Goal: Transaction & Acquisition: Purchase product/service

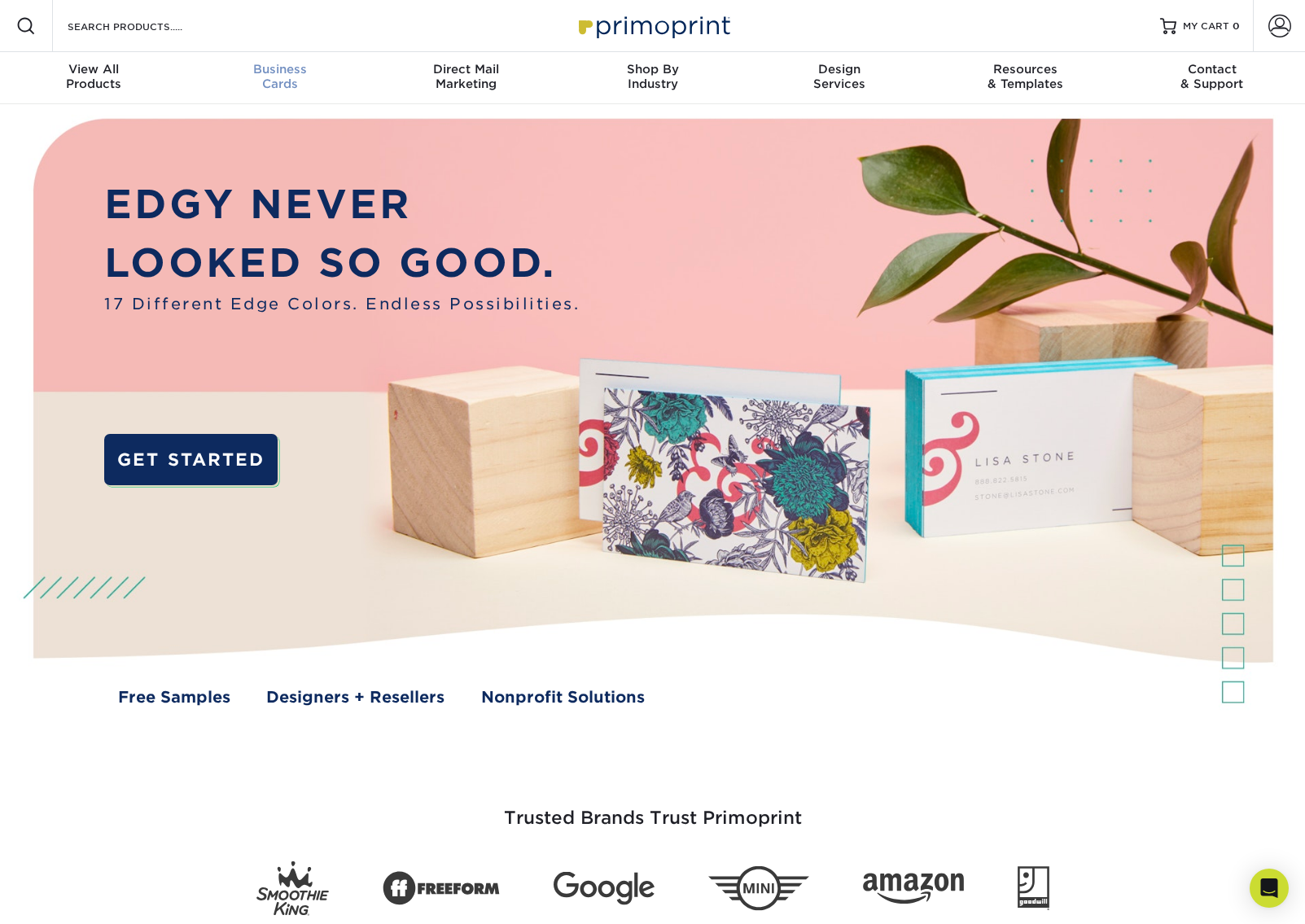
click at [277, 83] on div "Business Cards" at bounding box center [279, 76] width 186 height 29
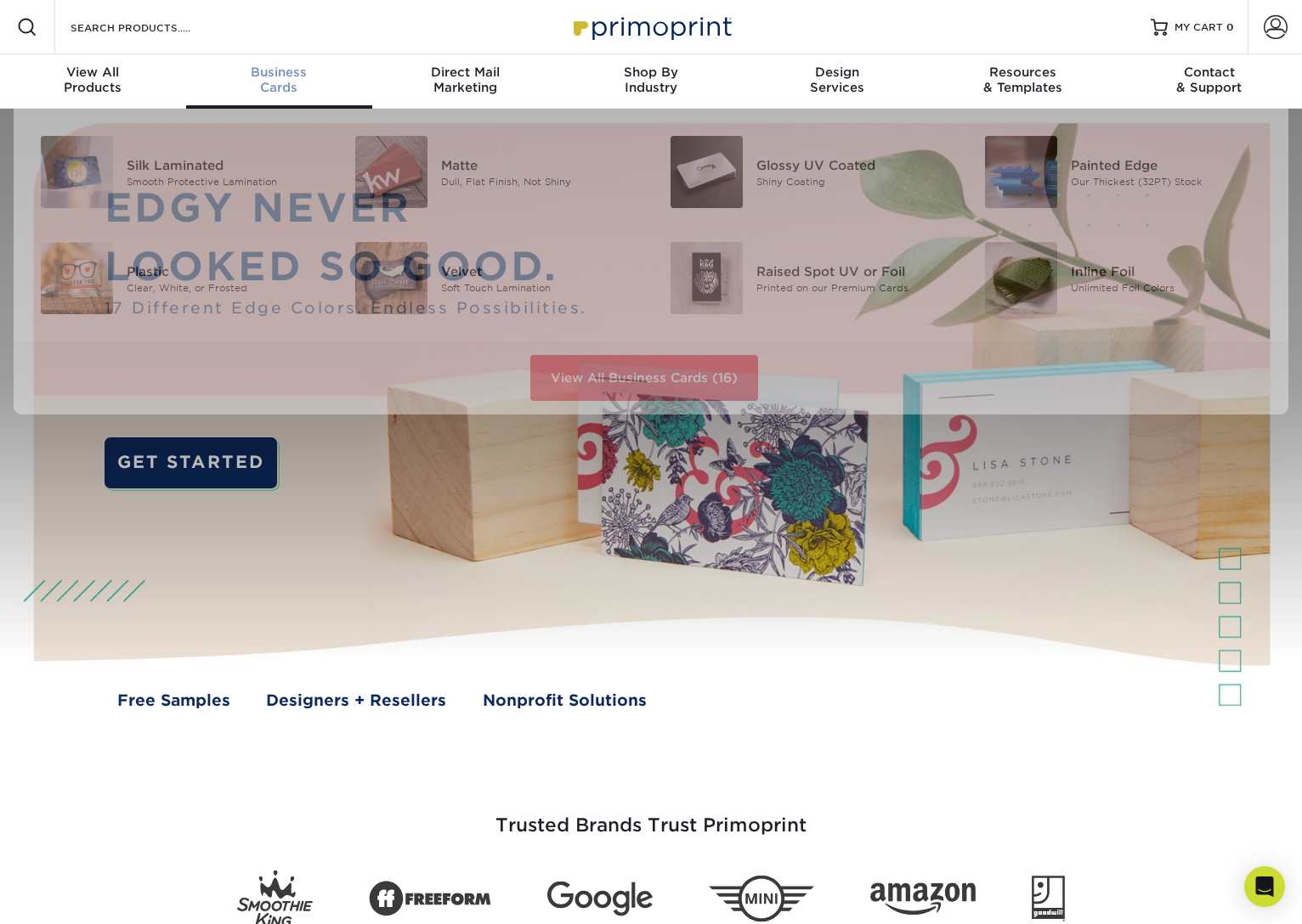
click at [262, 86] on div "Business Cards" at bounding box center [279, 79] width 186 height 31
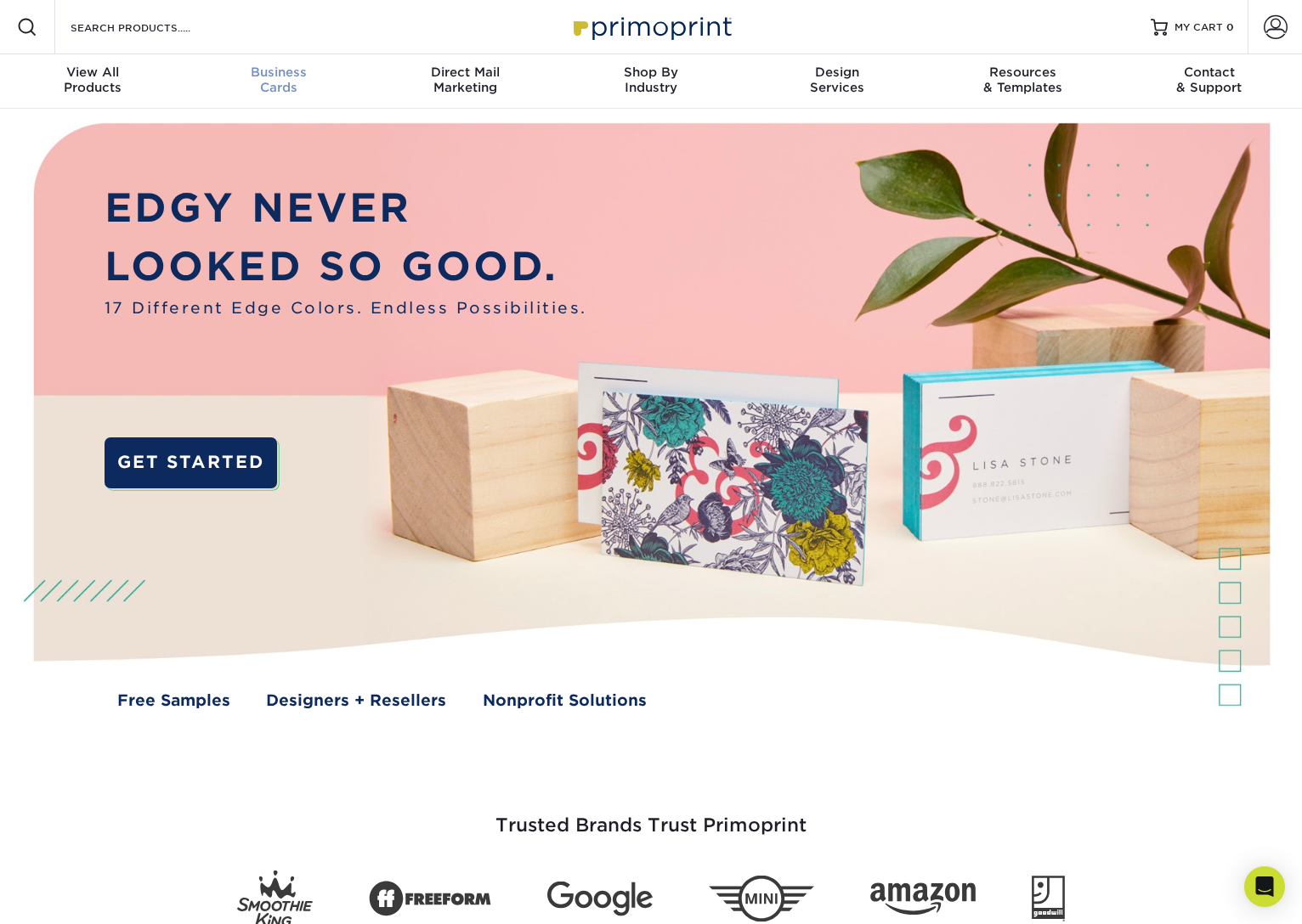
click at [274, 74] on span "Business" at bounding box center [279, 71] width 186 height 15
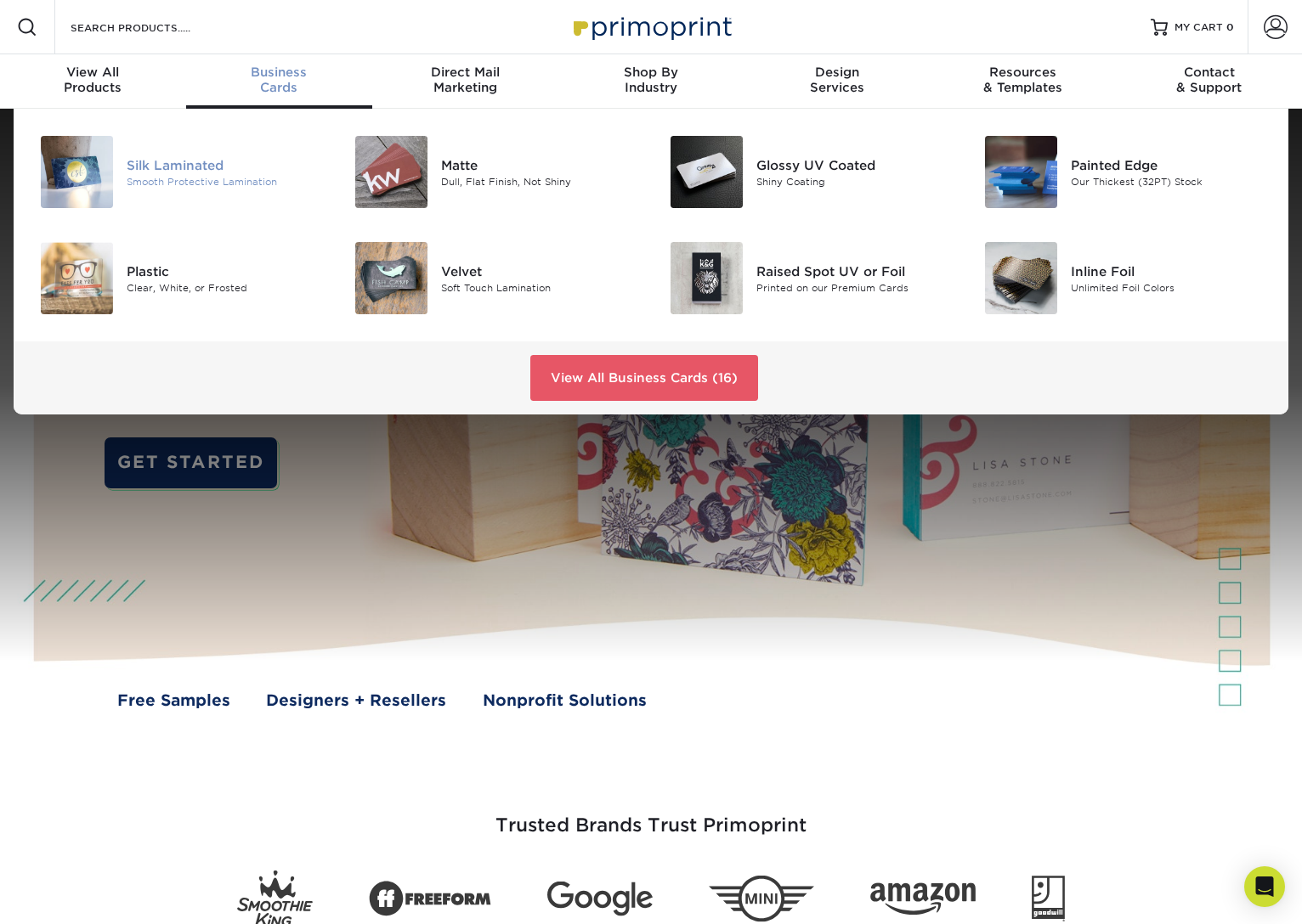
drag, startPoint x: 84, startPoint y: 182, endPoint x: 128, endPoint y: 188, distance: 44.4
click at [83, 182] on img at bounding box center [76, 171] width 72 height 72
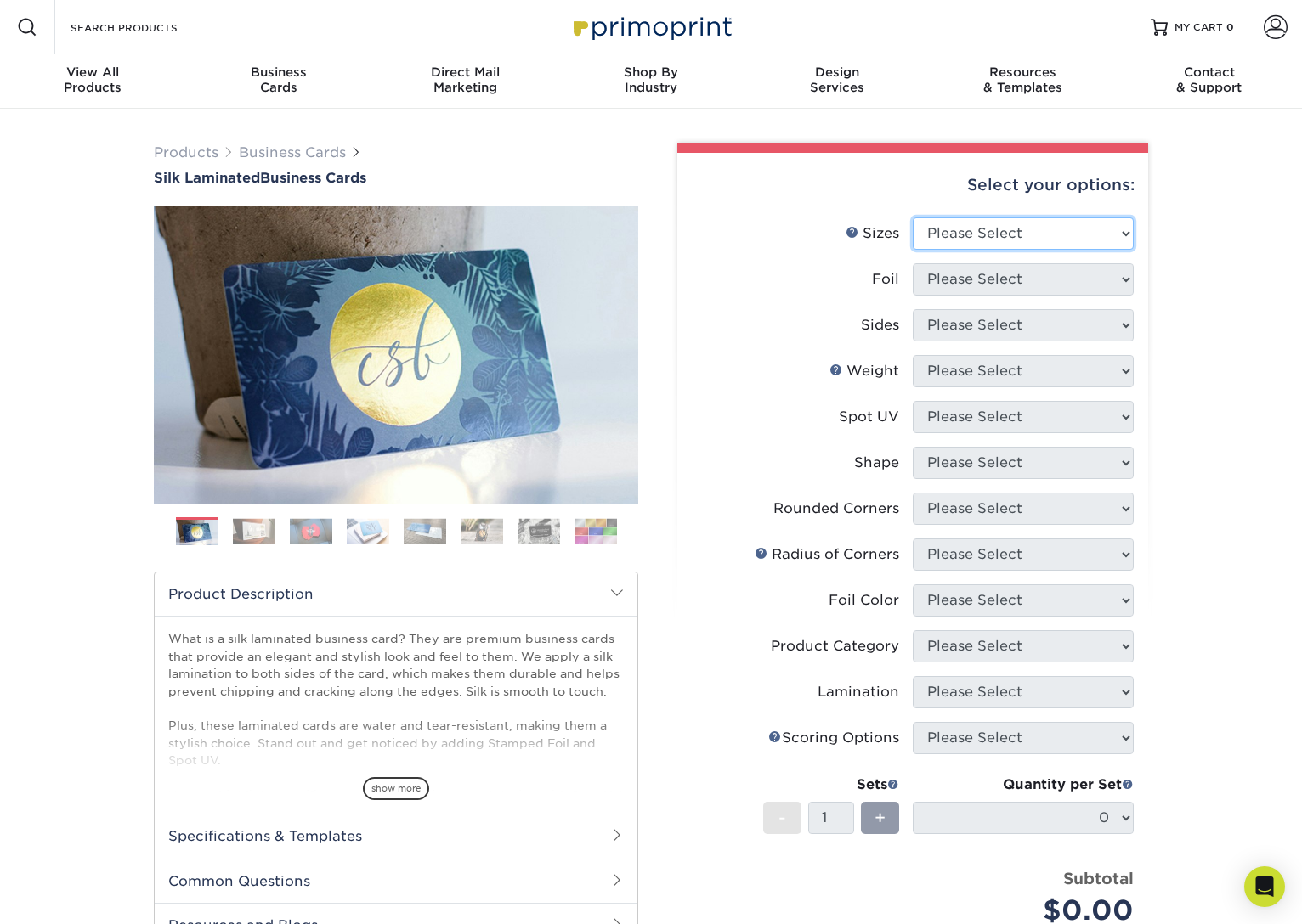
click at [1117, 230] on select "Please Select 1.5" x 3.5" - Mini 1.75" x 3.5" - Mini 2" x 2" - Square 2" x 3" -…" at bounding box center [1023, 234] width 221 height 33
select select "2.00x3.50"
click at [913, 218] on select "Please Select 1.5" x 3.5" - Mini 1.75" x 3.5" - Mini 2" x 2" - Square 2" x 3" -…" at bounding box center [1023, 234] width 221 height 33
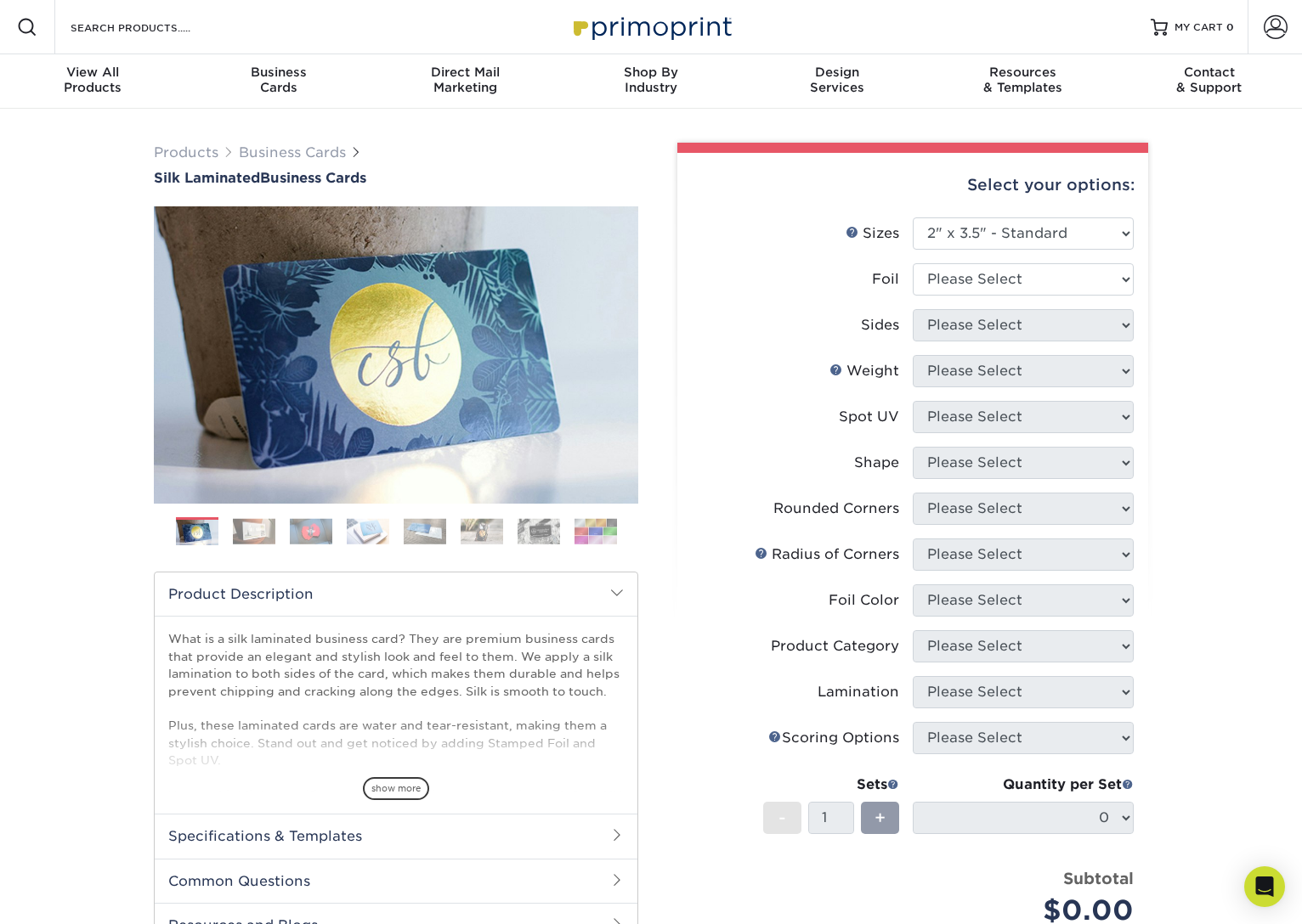
drag, startPoint x: 1210, startPoint y: 275, endPoint x: 1177, endPoint y: 340, distance: 72.9
click at [1210, 275] on div "Products Business Cards Silk Laminated Business Cards Previous Next" at bounding box center [651, 646] width 1302 height 1075
click at [1077, 277] on select "Please Select Yes No" at bounding box center [1023, 279] width 221 height 33
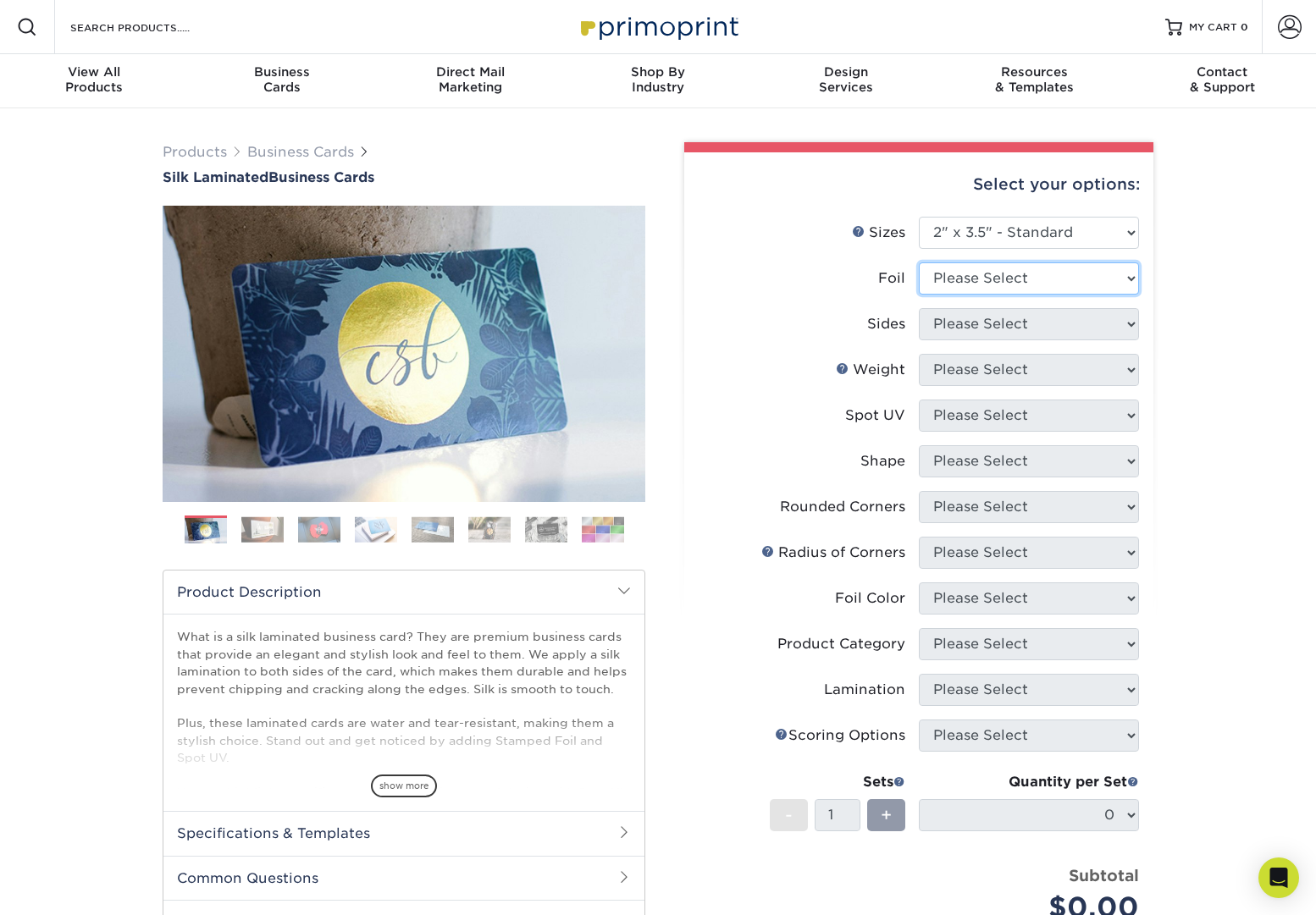
click at [1130, 278] on select "Please Select Yes No" at bounding box center [1029, 278] width 220 height 33
click at [1040, 279] on select "Please Select Yes No" at bounding box center [1029, 278] width 220 height 33
select select "0"
click at [919, 263] on select "Please Select Yes No" at bounding box center [1029, 278] width 220 height 33
click at [1228, 478] on div "Products Business Cards Silk Laminated Business Cards Previous Next" at bounding box center [658, 644] width 1316 height 1071
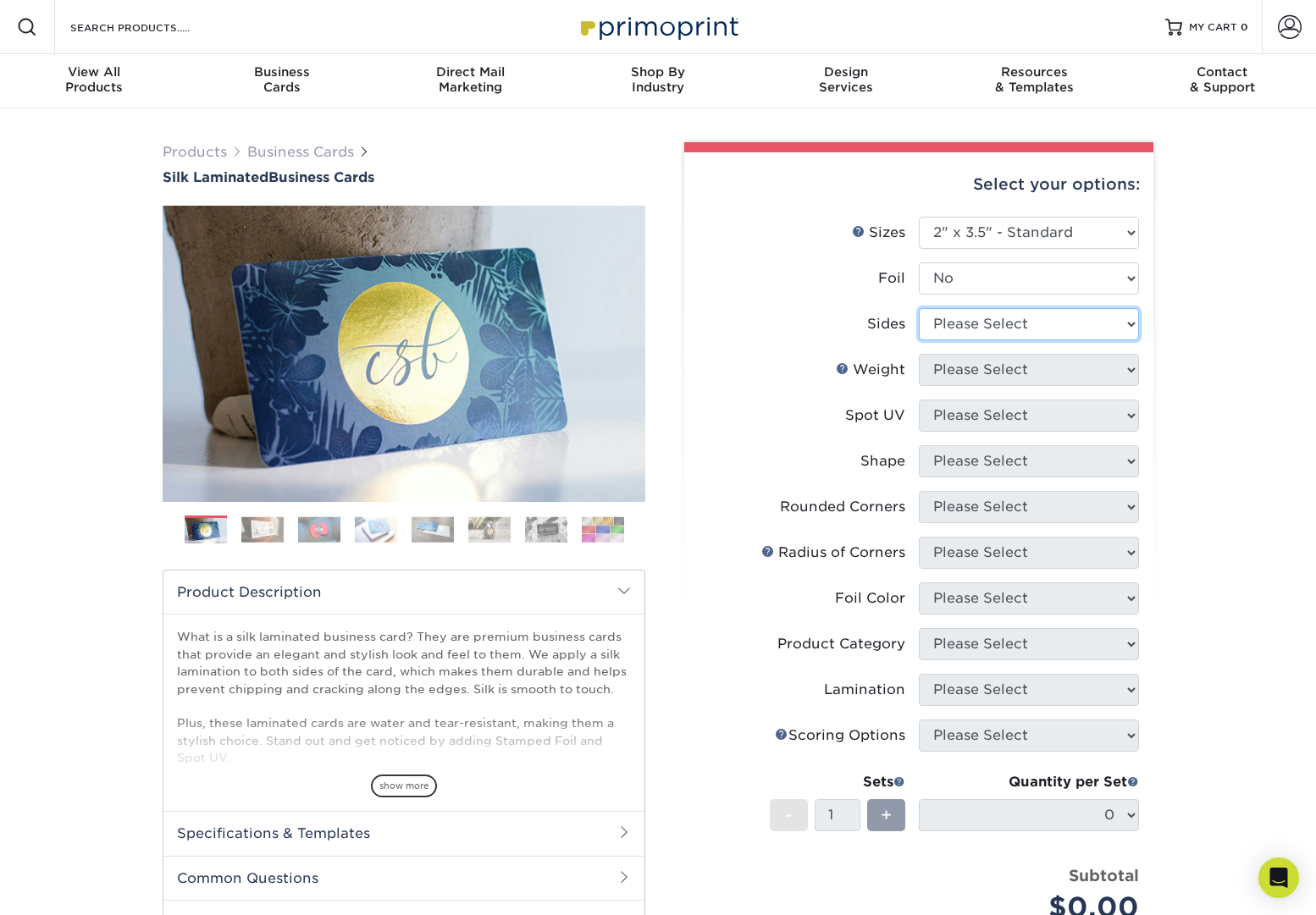
click at [1129, 320] on select "Please Select Print Both Sides Print Front Only" at bounding box center [1029, 324] width 220 height 33
select select "13abbda7-1d64-4f25-8bb2-c179b224825d"
click at [919, 308] on select "Please Select Print Both Sides Print Front Only" at bounding box center [1029, 324] width 220 height 33
click at [1123, 366] on select "Please Select 16PT" at bounding box center [1029, 370] width 220 height 33
select select "16PT"
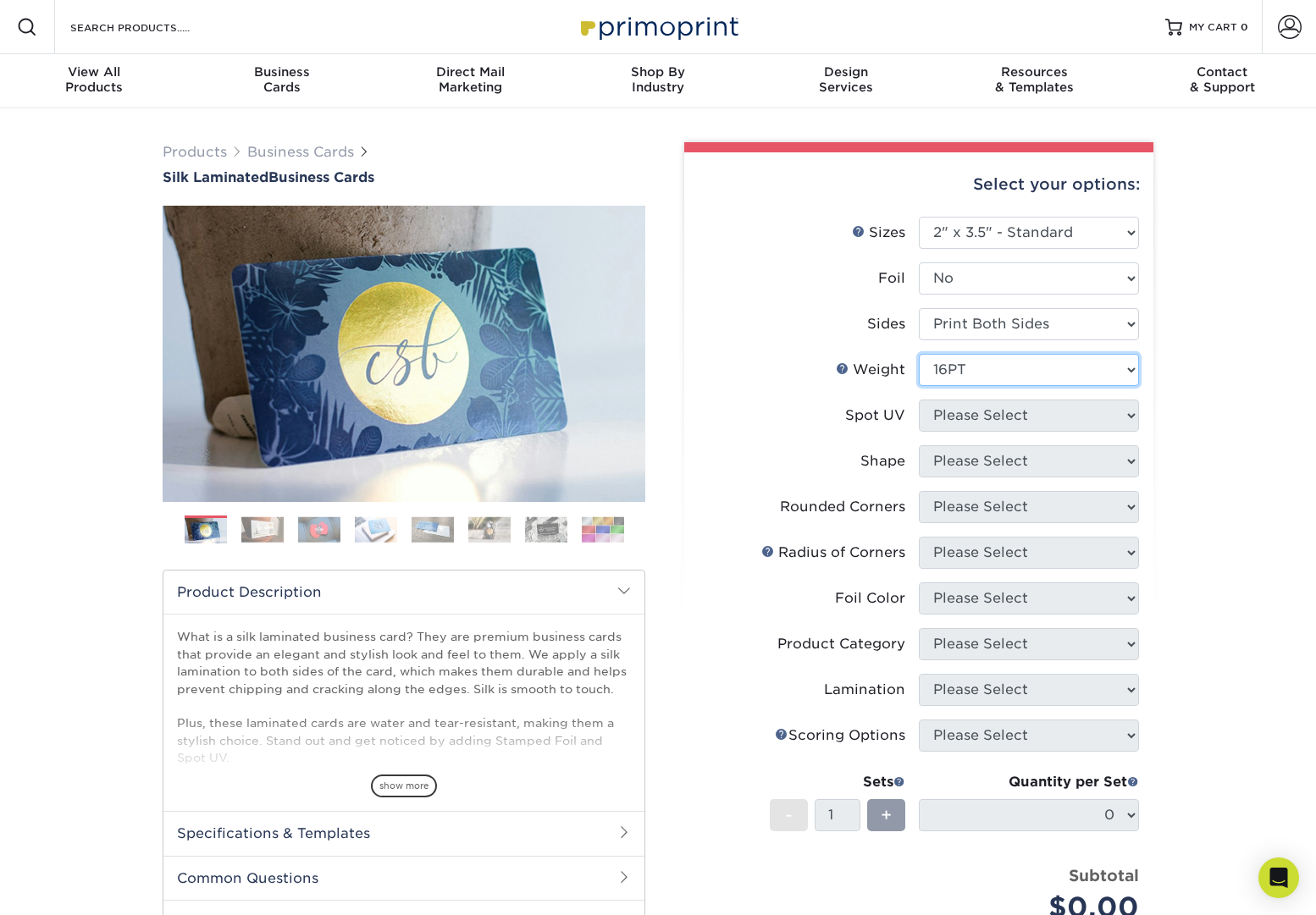
click at [919, 354] on select "Please Select 16PT" at bounding box center [1029, 370] width 220 height 33
click at [1125, 416] on select "Please Select No Spot UV Front and Back (Both Sides) Front Only Back Only" at bounding box center [1029, 416] width 220 height 33
select select "3"
click at [919, 400] on select "Please Select No Spot UV Front and Back (Both Sides) Front Only Back Only" at bounding box center [1029, 416] width 220 height 33
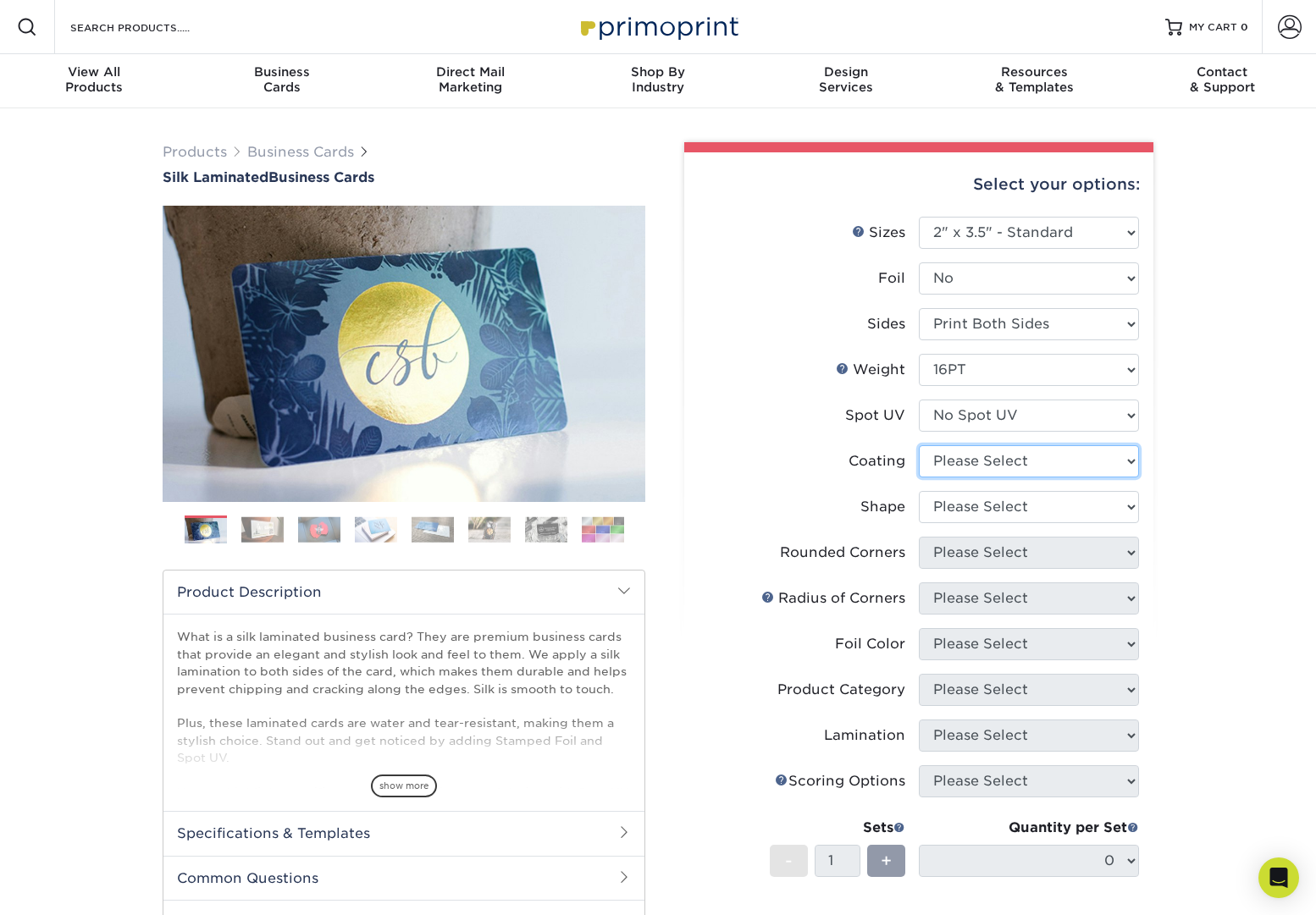
click at [1119, 458] on select at bounding box center [1029, 461] width 220 height 33
select select "3e7618de-abca-4bda-9f97-8b9129e913d8"
click at [919, 445] on select at bounding box center [1029, 461] width 220 height 33
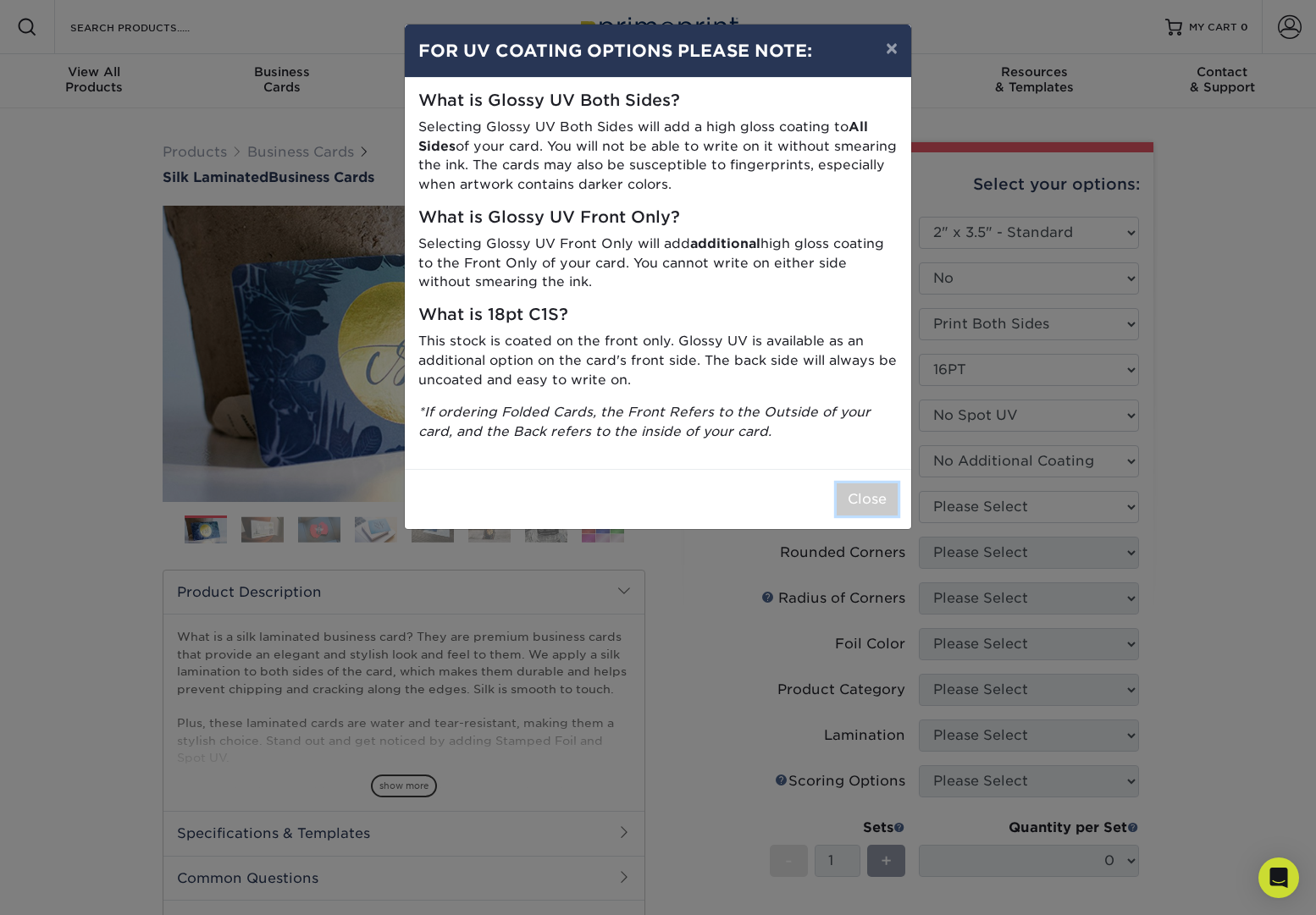
drag, startPoint x: 847, startPoint y: 496, endPoint x: 890, endPoint y: 496, distance: 43.0
click at [847, 496] on button "Close" at bounding box center [867, 499] width 61 height 33
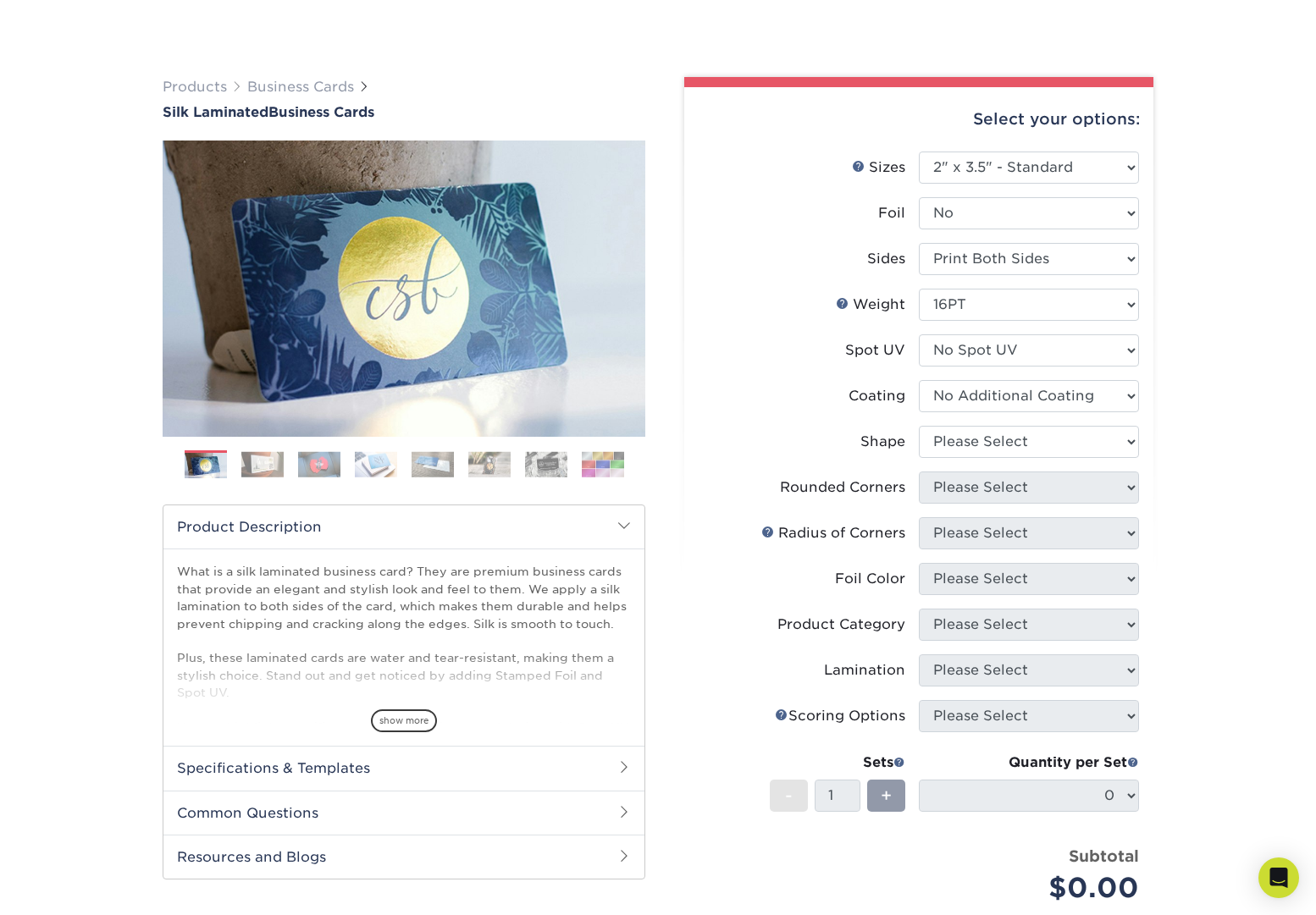
scroll to position [86, 0]
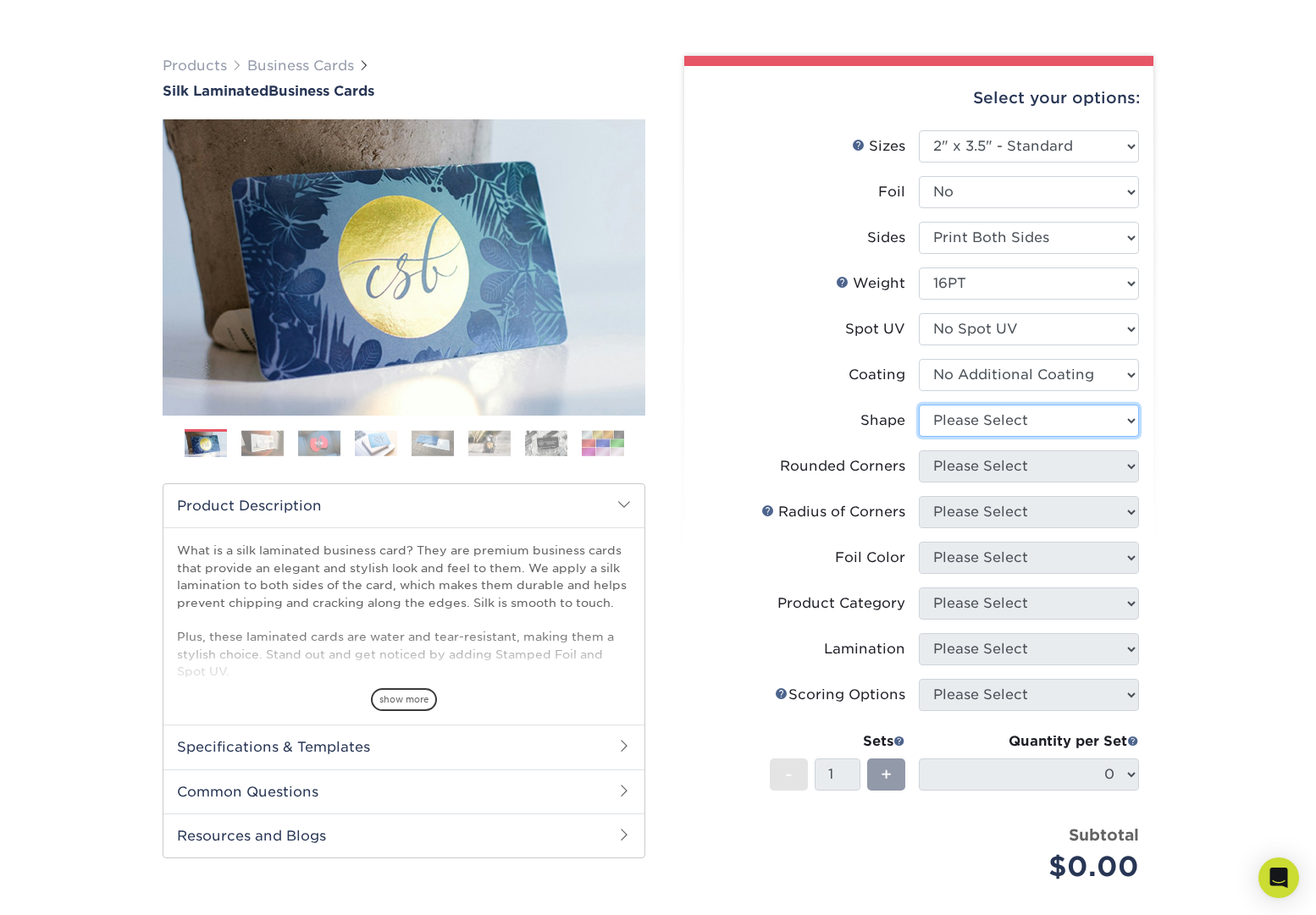
click at [1129, 419] on select "Please Select Standard Oval" at bounding box center [1029, 420] width 220 height 33
select select "standard"
click at [919, 405] on select "Please Select Standard Oval" at bounding box center [1029, 420] width 220 height 33
click at [1127, 467] on select "Please Select Yes - Round 2 Corners Yes - Round 4 Corners No" at bounding box center [1029, 466] width 220 height 33
select select "0"
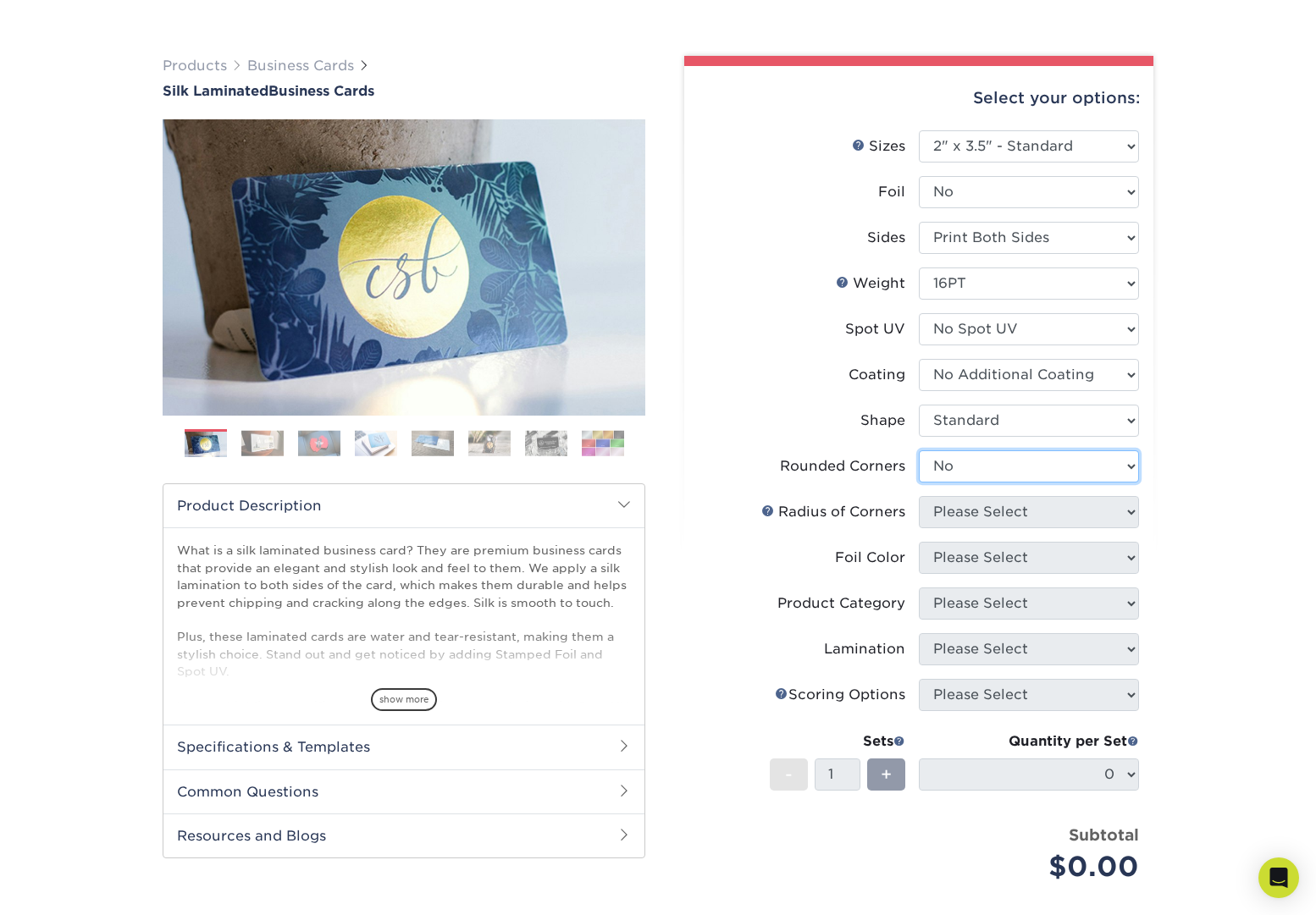
click at [919, 450] on select "Please Select Yes - Round 2 Corners Yes - Round 4 Corners No" at bounding box center [1029, 466] width 220 height 33
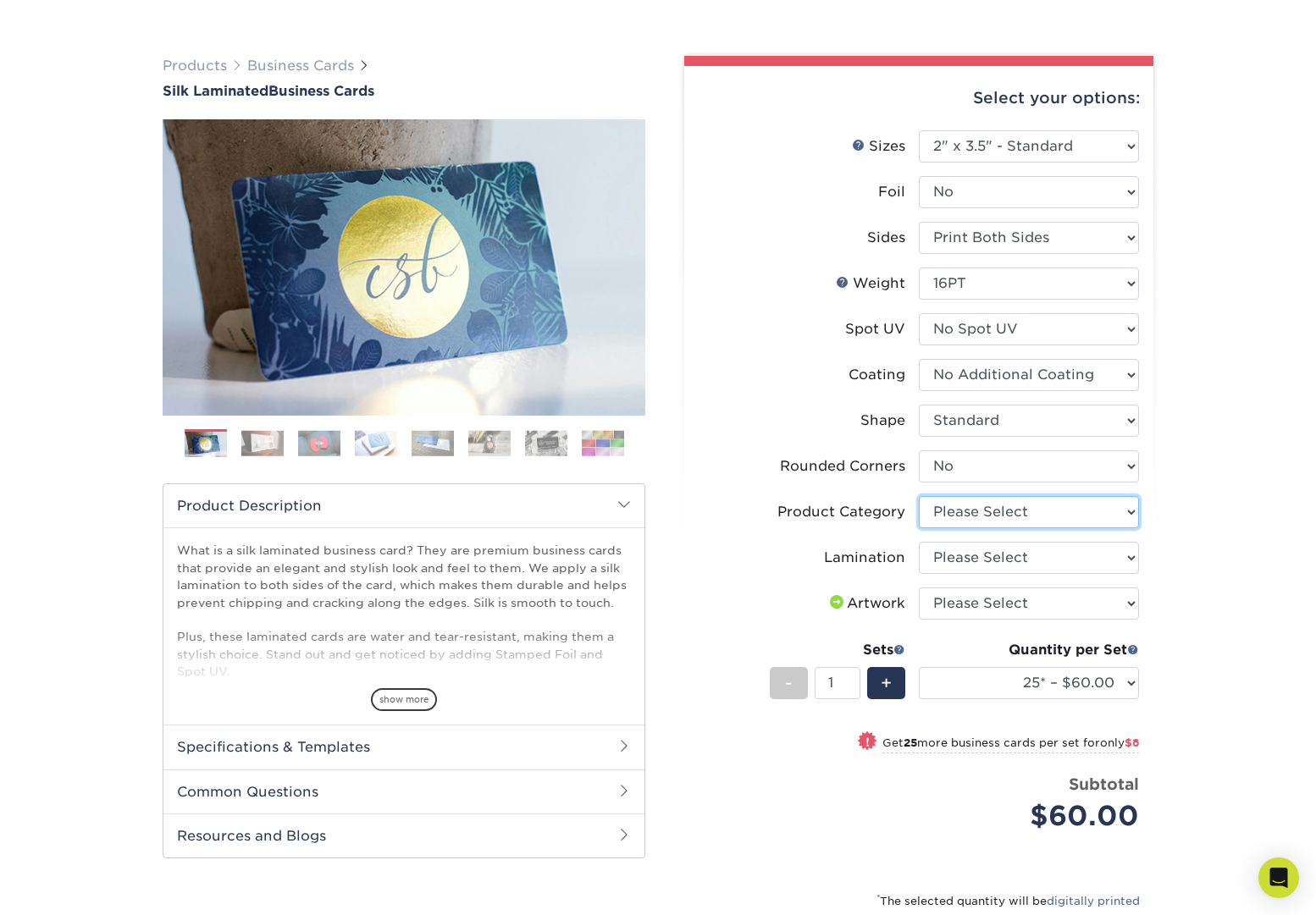
click at [1130, 509] on select "Please Select Business Cards" at bounding box center [1029, 512] width 220 height 33
select select "3b5148f1-0588-4f88-a218-97bcfdce65c1"
click at [919, 496] on select "Please Select Business Cards" at bounding box center [1029, 512] width 220 height 33
click at [1127, 558] on select "Please Select Silk" at bounding box center [1029, 558] width 220 height 33
select select "ccacb42f-45f7-42d3-bbd3-7c8421cf37f0"
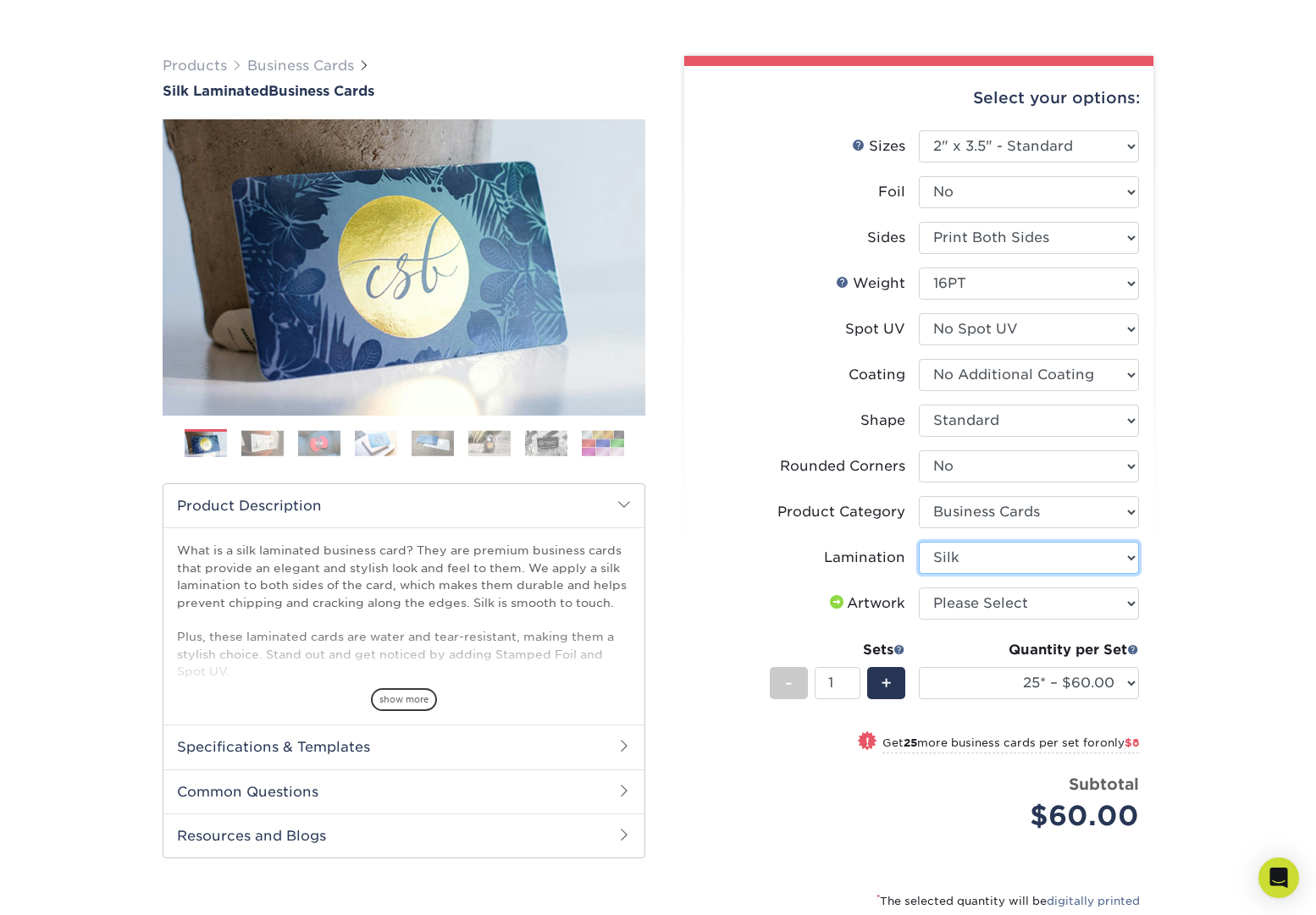
click at [919, 542] on select "Please Select Silk" at bounding box center [1029, 558] width 220 height 33
click at [1129, 601] on select "Please Select I will upload files I need a design - $100" at bounding box center [1029, 603] width 220 height 33
select select "upload"
click at [919, 587] on select "Please Select I will upload files I need a design - $100" at bounding box center [1029, 603] width 220 height 33
click at [1131, 681] on select "25* – $60.00 50* – $68.00 75* – $76.00 100* – $84.00 250* – $92.00 500 – $96.00…" at bounding box center [1029, 683] width 220 height 33
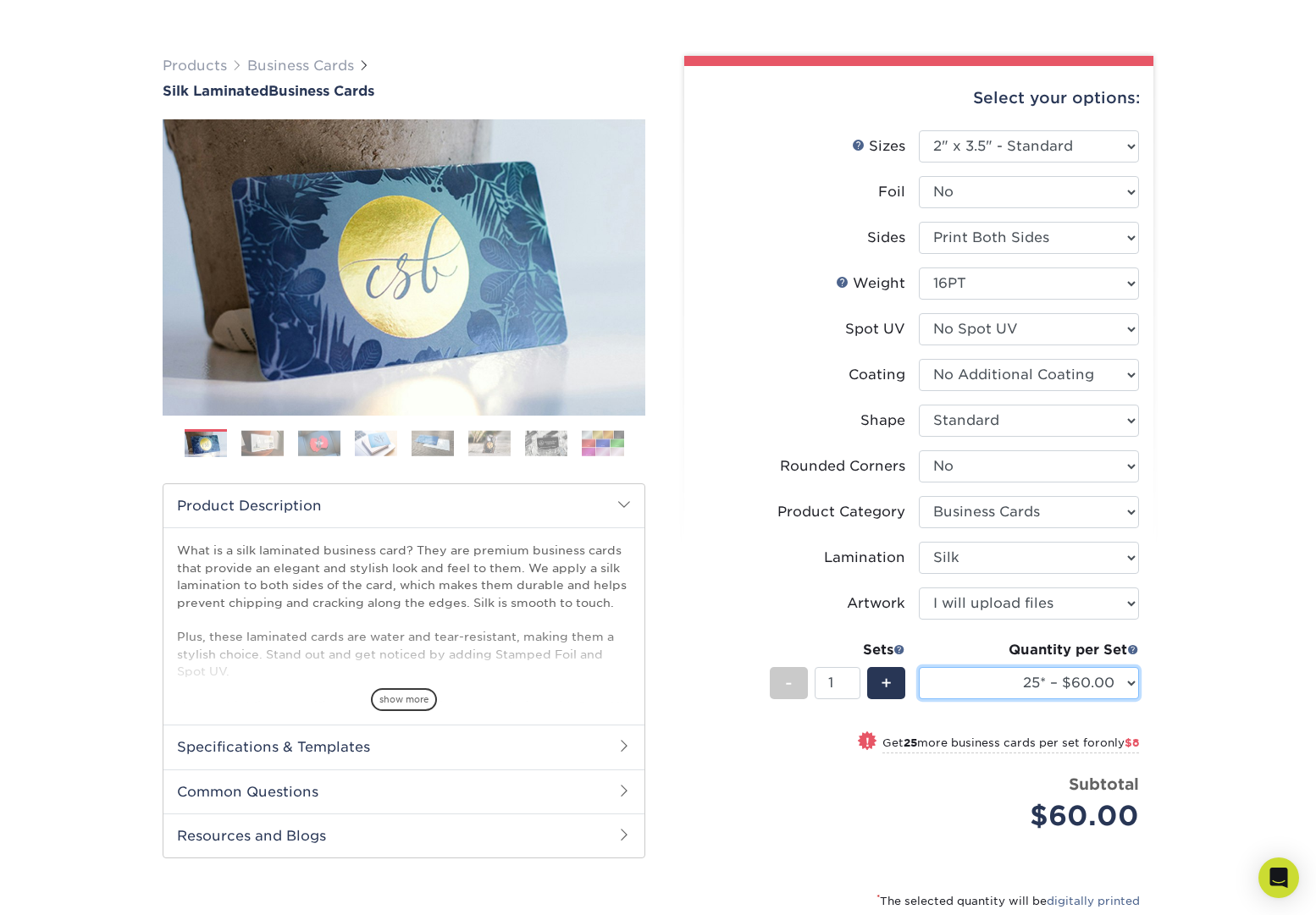
select select "250* – $92.00"
click at [919, 667] on select "25* – $60.00 50* – $68.00 75* – $76.00 100* – $84.00 250* – $92.00 500 – $96.00…" at bounding box center [1029, 683] width 220 height 33
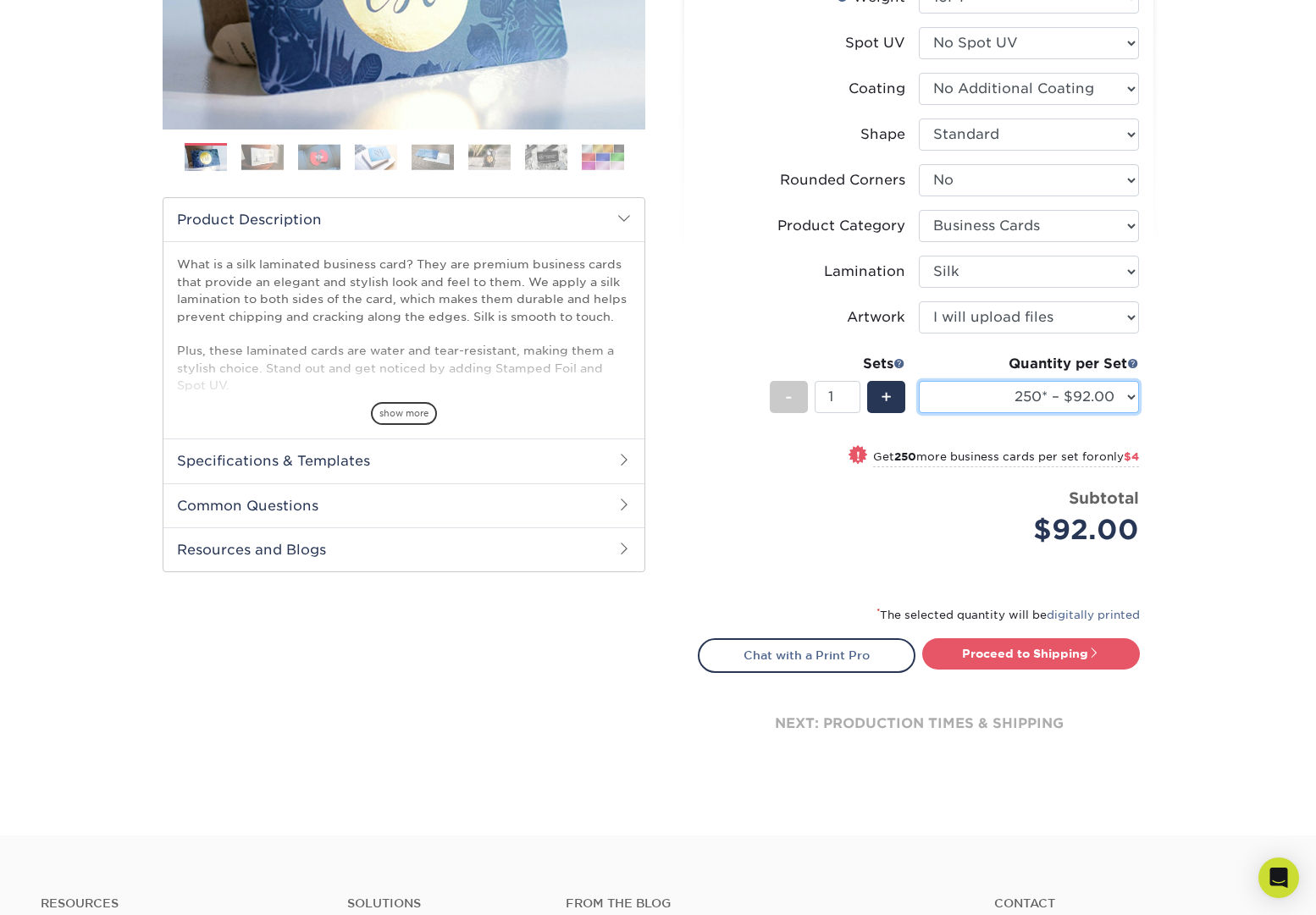
scroll to position [396, 0]
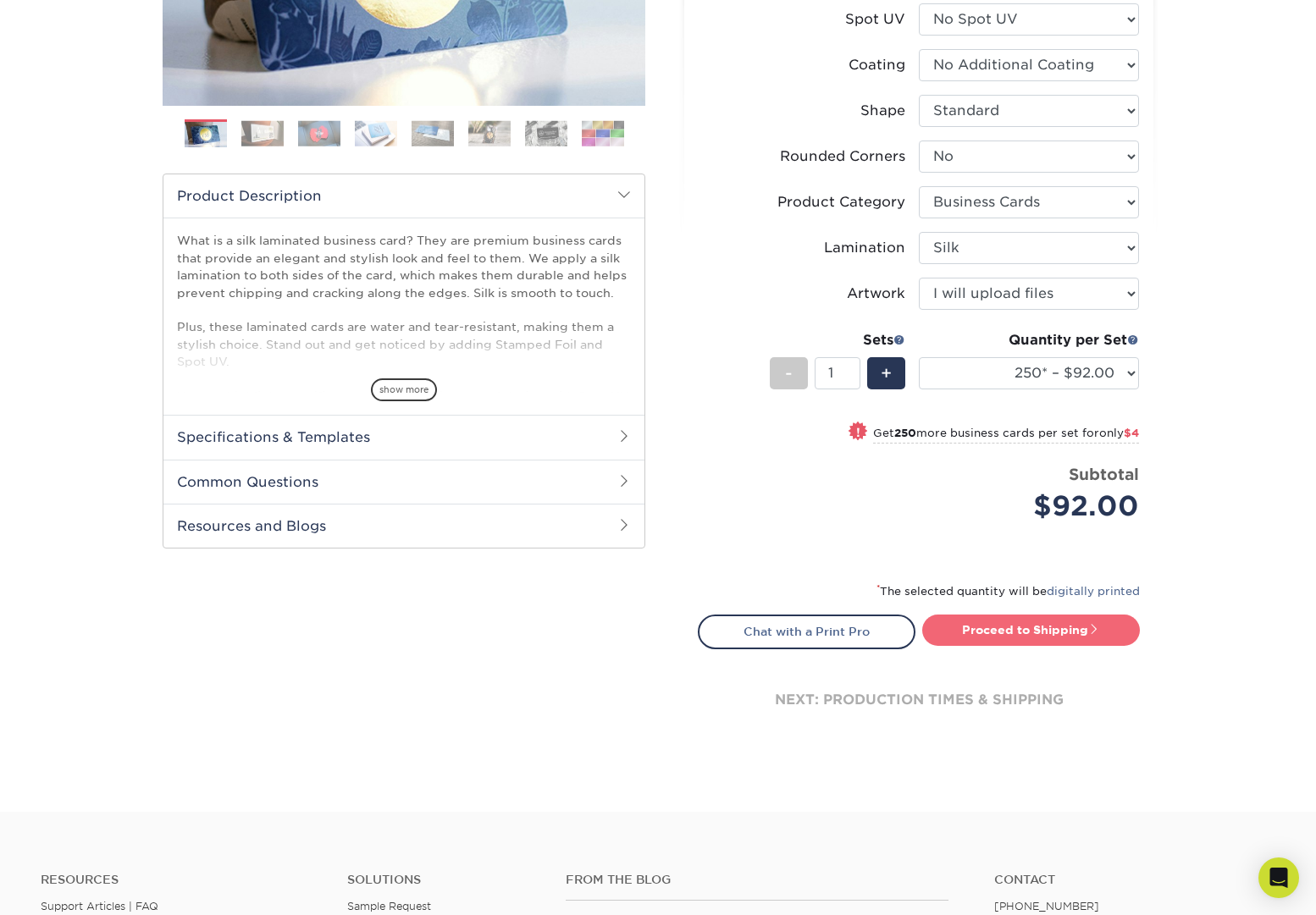
click at [1069, 638] on link "Proceed to Shipping" at bounding box center [1031, 630] width 217 height 31
type input "Set 1"
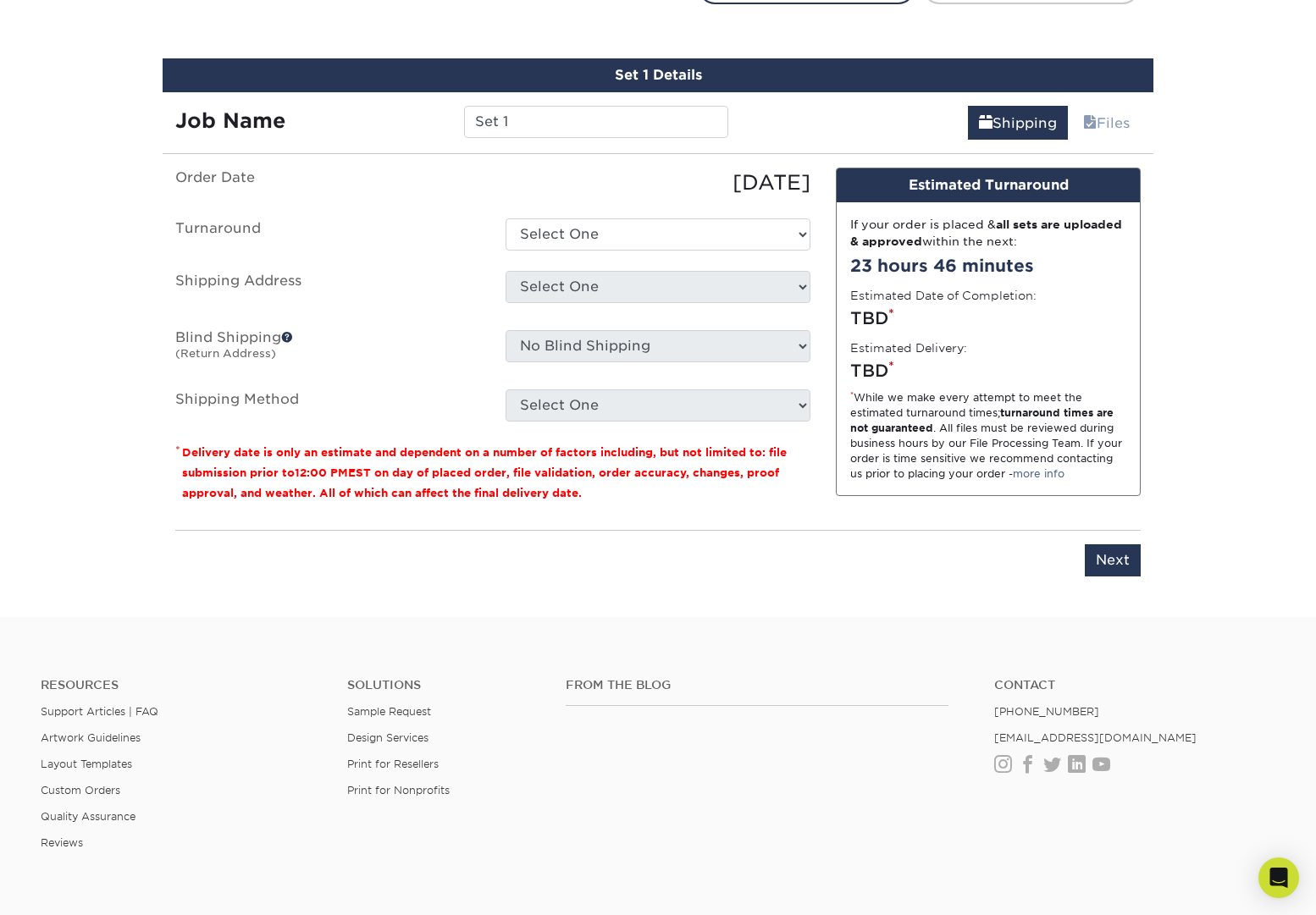
scroll to position [1057, 0]
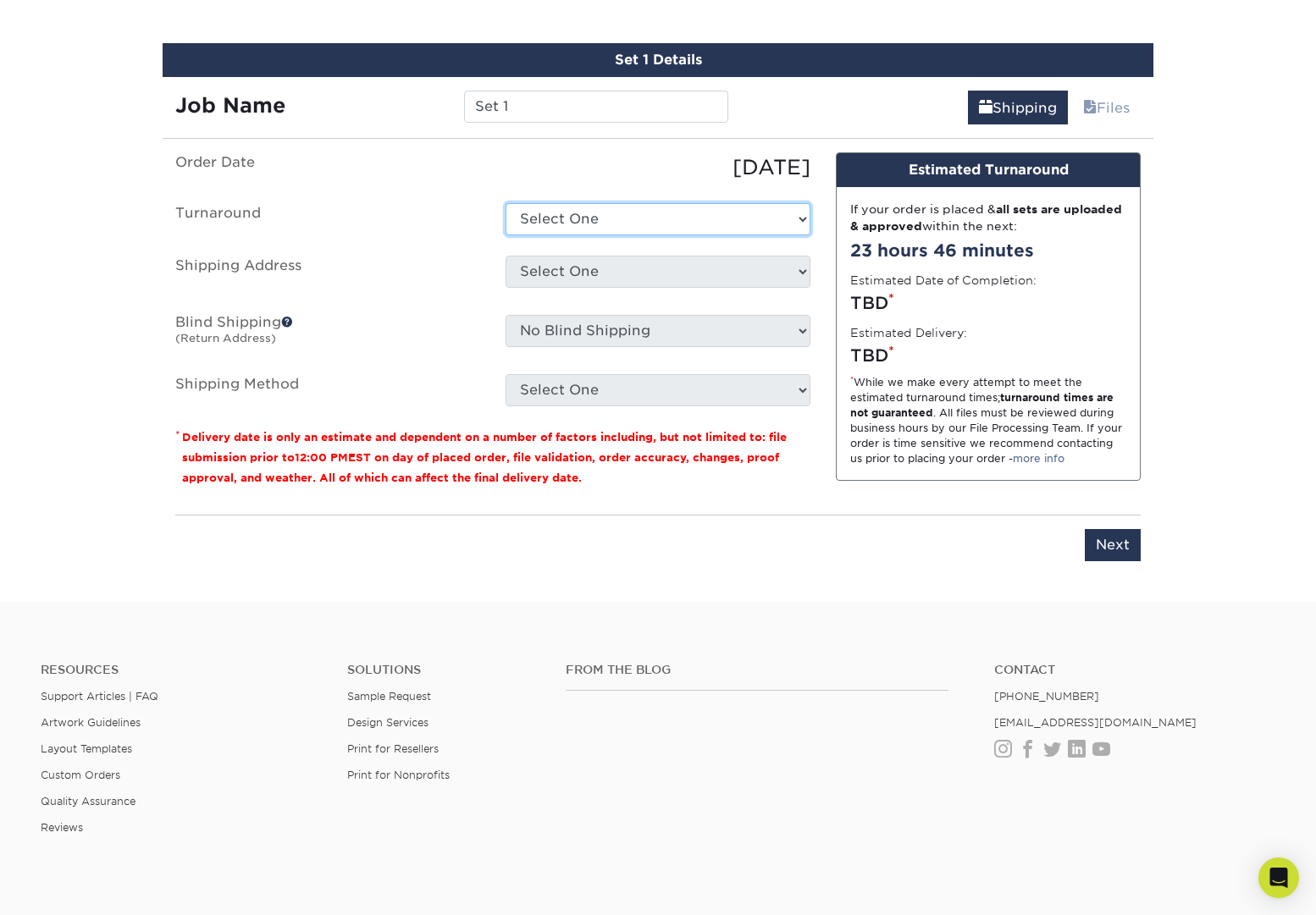
click at [740, 206] on select "Select One 2-4 Business Days 2 Day Next Business Day" at bounding box center [658, 219] width 305 height 33
select select "d1b63c63-e638-46b8-b171-df9c8cedce0d"
click at [505, 203] on select "Select One 2-4 Business Days 2 Day Next Business Day" at bounding box center [658, 219] width 305 height 33
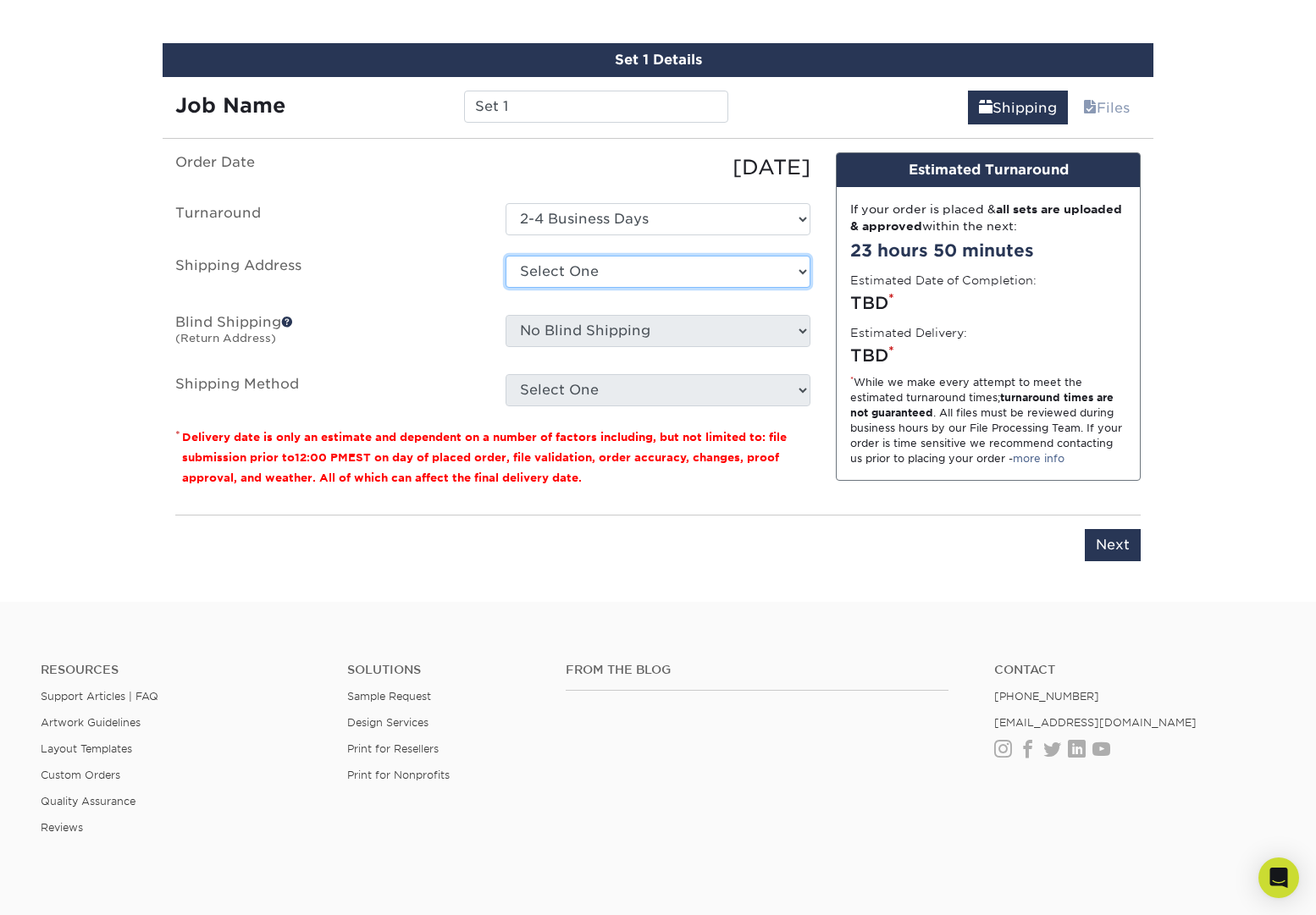
click at [779, 270] on select "Select One + Add New Address - Login" at bounding box center [658, 271] width 305 height 33
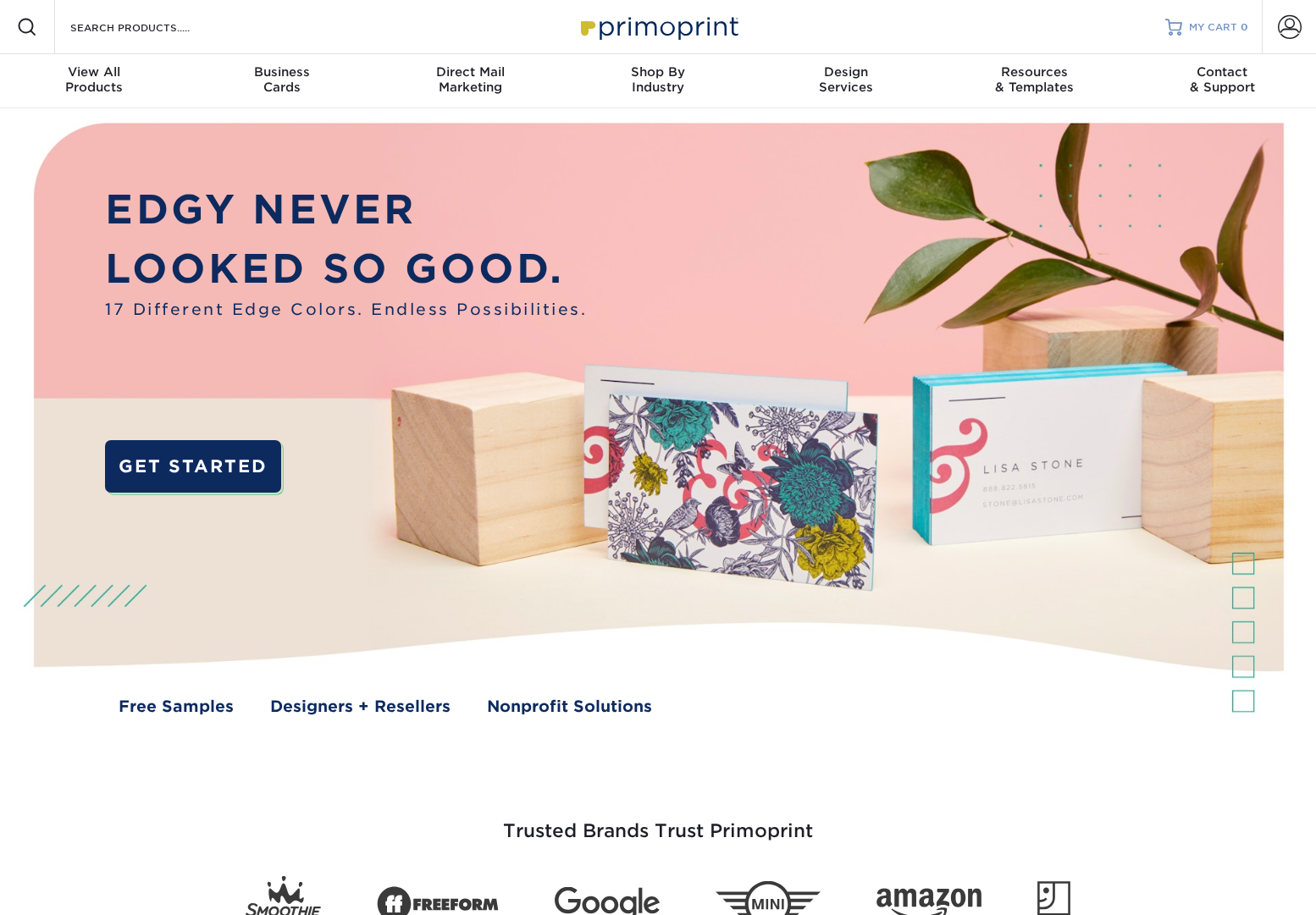
drag, startPoint x: 1287, startPoint y: 27, endPoint x: 1226, endPoint y: 25, distance: 61.0
click at [1287, 27] on span at bounding box center [1289, 27] width 24 height 24
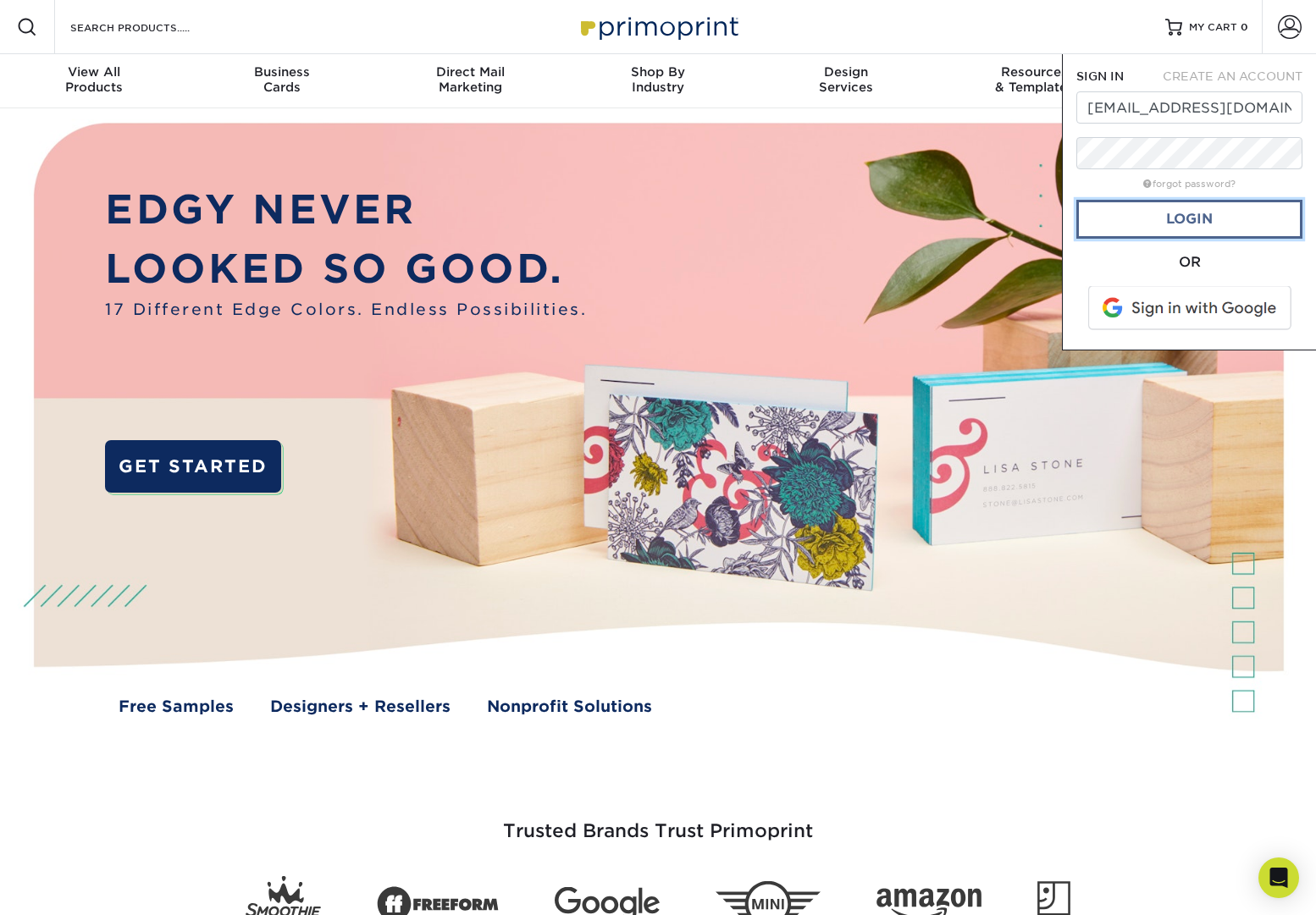
click at [1118, 220] on link "Login" at bounding box center [1189, 218] width 226 height 38
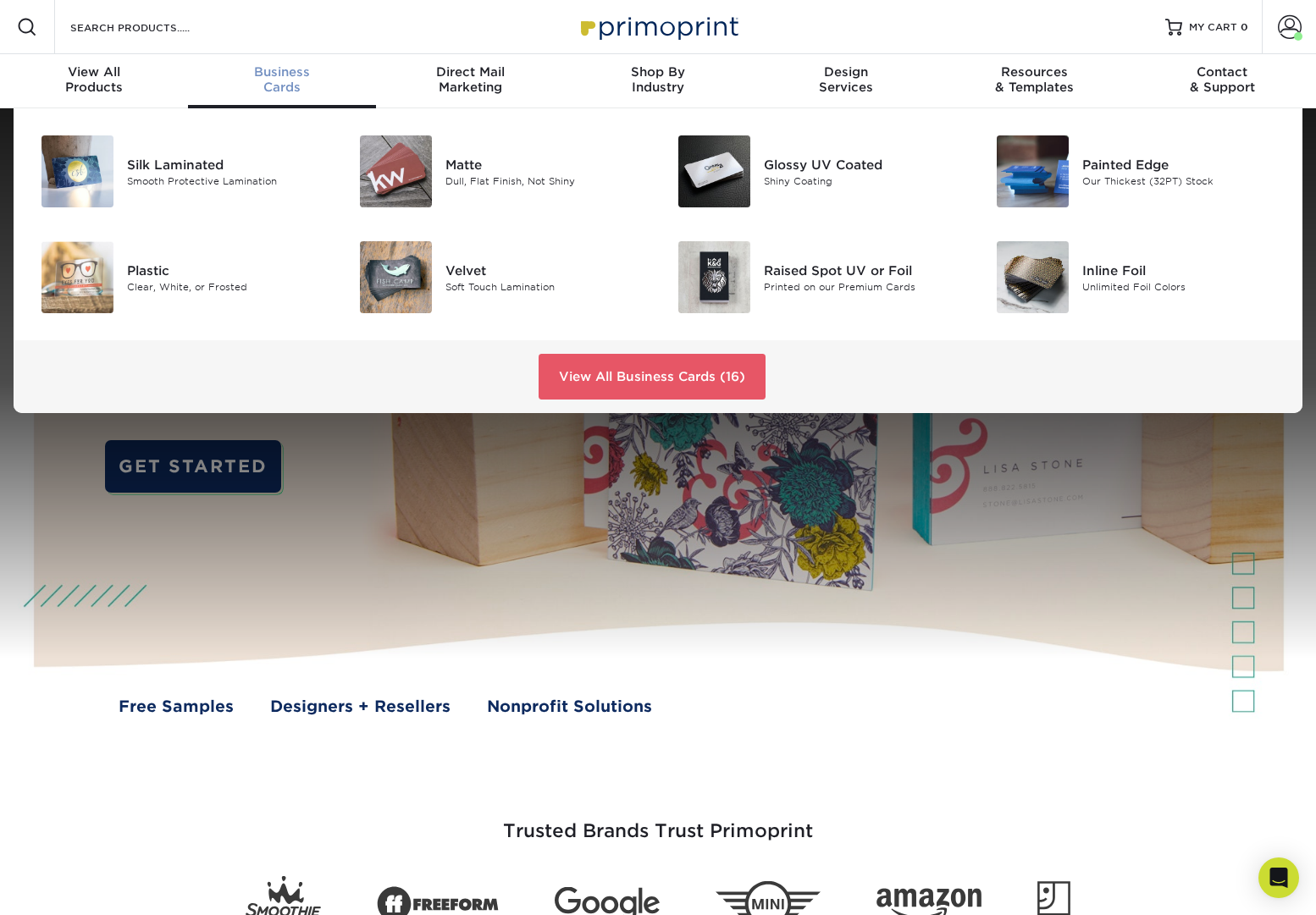
click at [282, 79] on span "Business" at bounding box center [281, 71] width 188 height 15
click at [50, 179] on img at bounding box center [77, 171] width 72 height 72
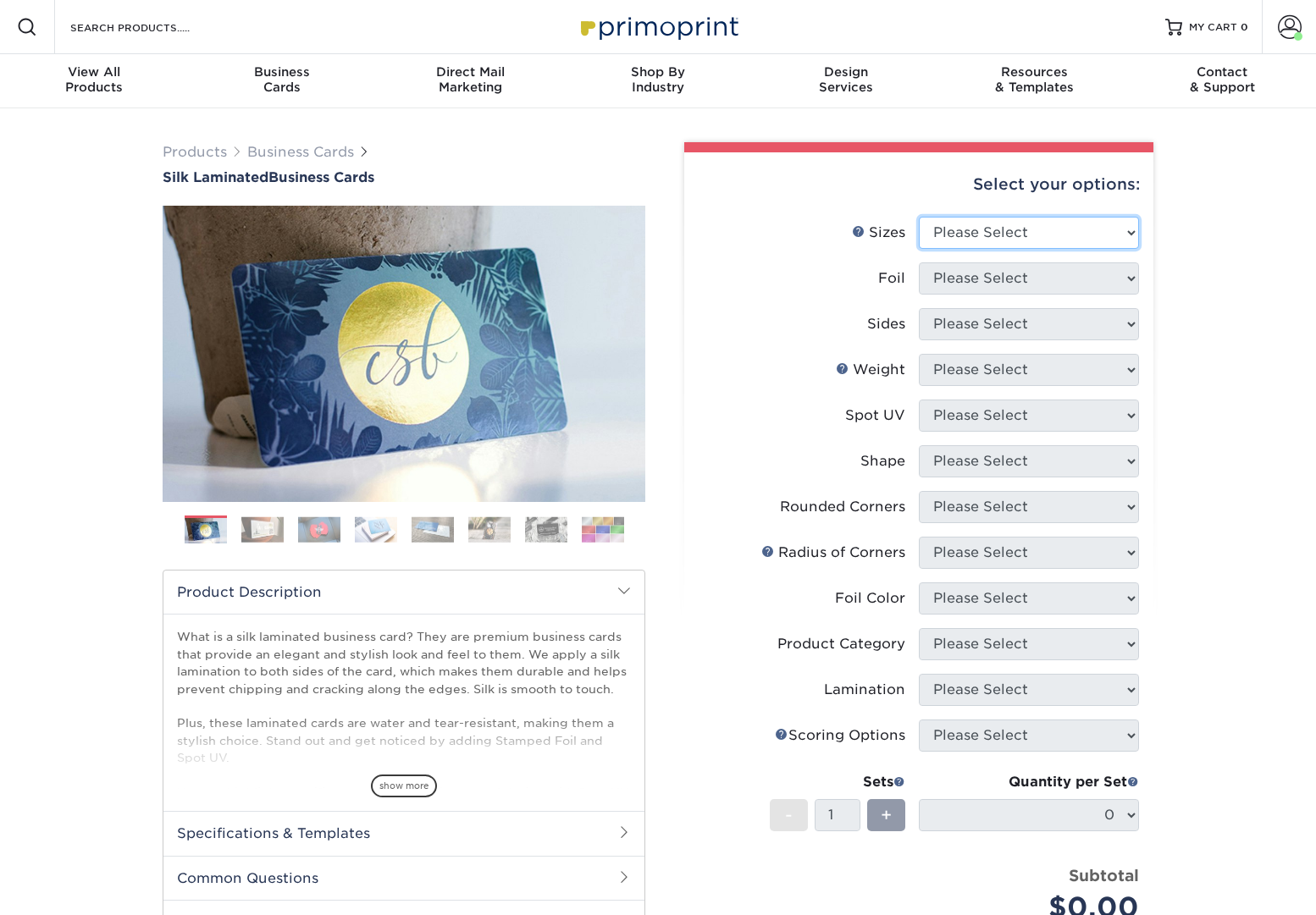
click at [1106, 235] on select "Please Select 1.5" x 3.5" - Mini 1.75" x 3.5" - Mini 2" x 2" - Square 2" x 3" -…" at bounding box center [1029, 233] width 220 height 33
select select "2.00x3.50"
click at [919, 217] on select "Please Select 1.5" x 3.5" - Mini 1.75" x 3.5" - Mini 2" x 2" - Square 2" x 3" -…" at bounding box center [1029, 233] width 220 height 33
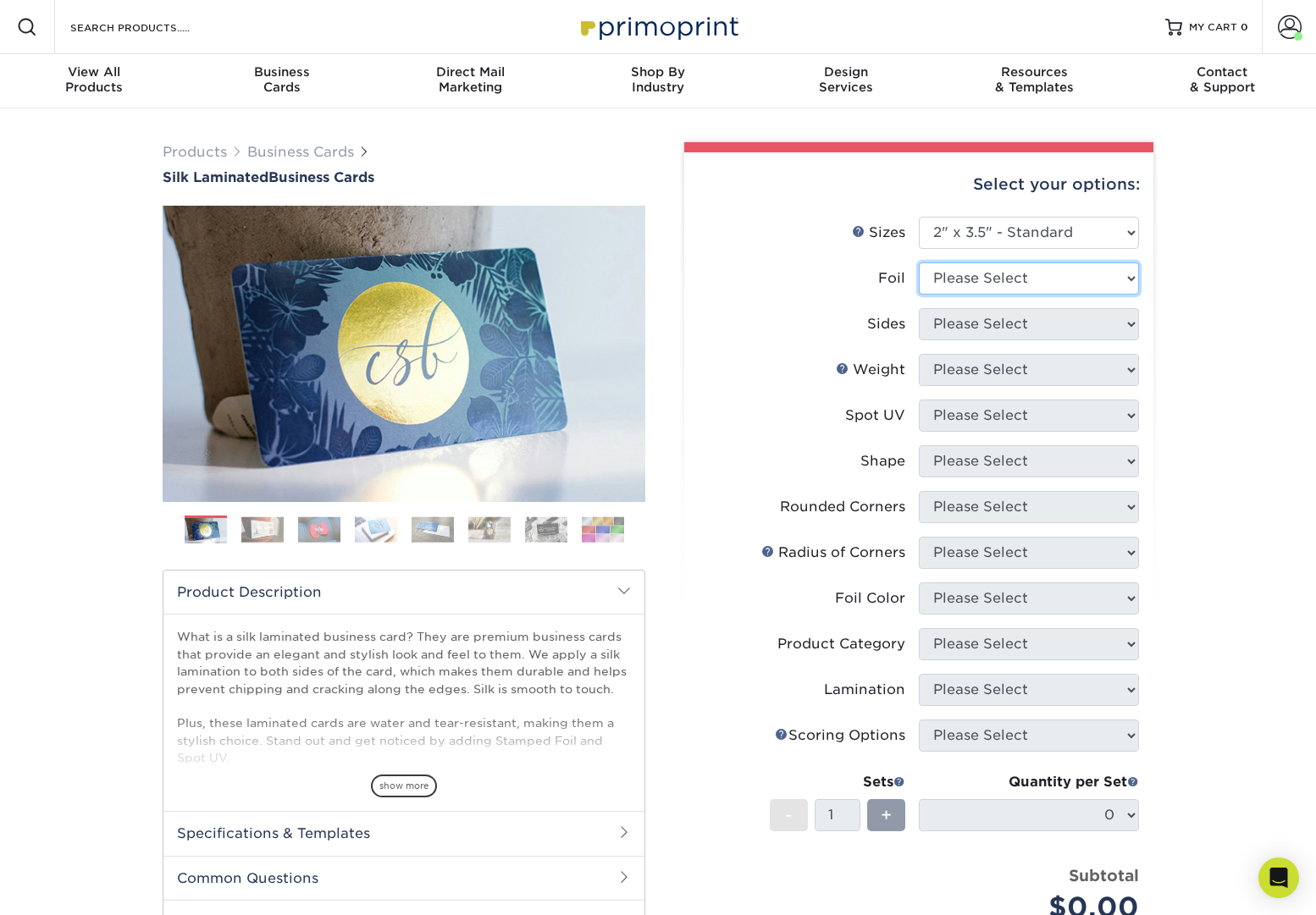
click at [1106, 276] on select "Please Select Yes No" at bounding box center [1029, 278] width 220 height 33
select select "0"
click at [919, 263] on select "Please Select Yes No" at bounding box center [1029, 278] width 220 height 33
click at [1121, 322] on select "Please Select Print Both Sides Print Front Only" at bounding box center [1029, 324] width 220 height 33
select select "13abbda7-1d64-4f25-8bb2-c179b224825d"
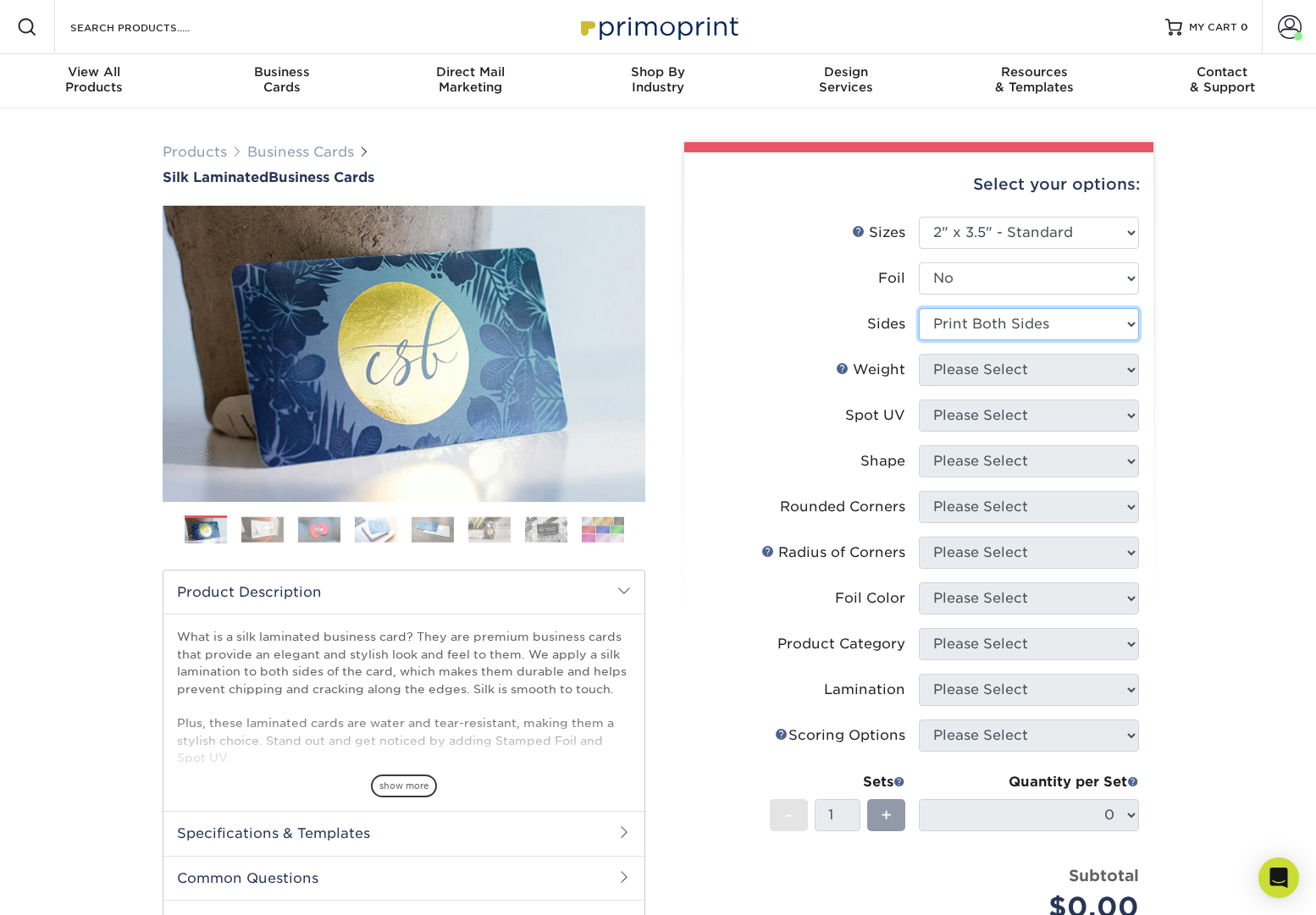
click at [919, 308] on select "Please Select Print Both Sides Print Front Only" at bounding box center [1029, 324] width 220 height 33
click at [1131, 366] on select "Please Select 16PT" at bounding box center [1029, 370] width 220 height 33
select select "16PT"
click at [919, 354] on select "Please Select 16PT" at bounding box center [1029, 370] width 220 height 33
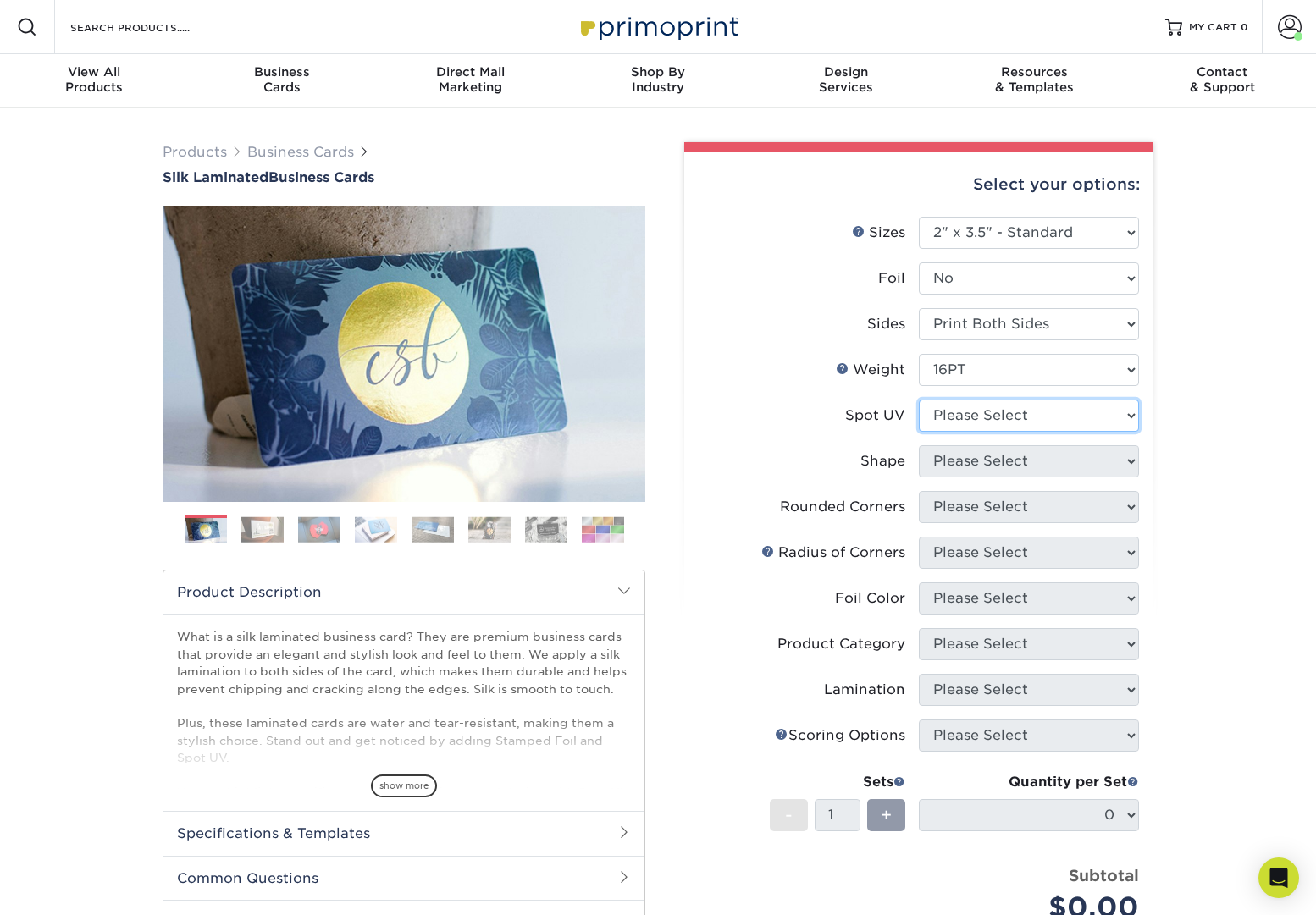
click at [1129, 418] on select "Please Select No Spot UV Front and Back (Both Sides) Front Only Back Only" at bounding box center [1029, 416] width 220 height 33
select select "3"
click at [919, 400] on select "Please Select No Spot UV Front and Back (Both Sides) Front Only Back Only" at bounding box center [1029, 416] width 220 height 33
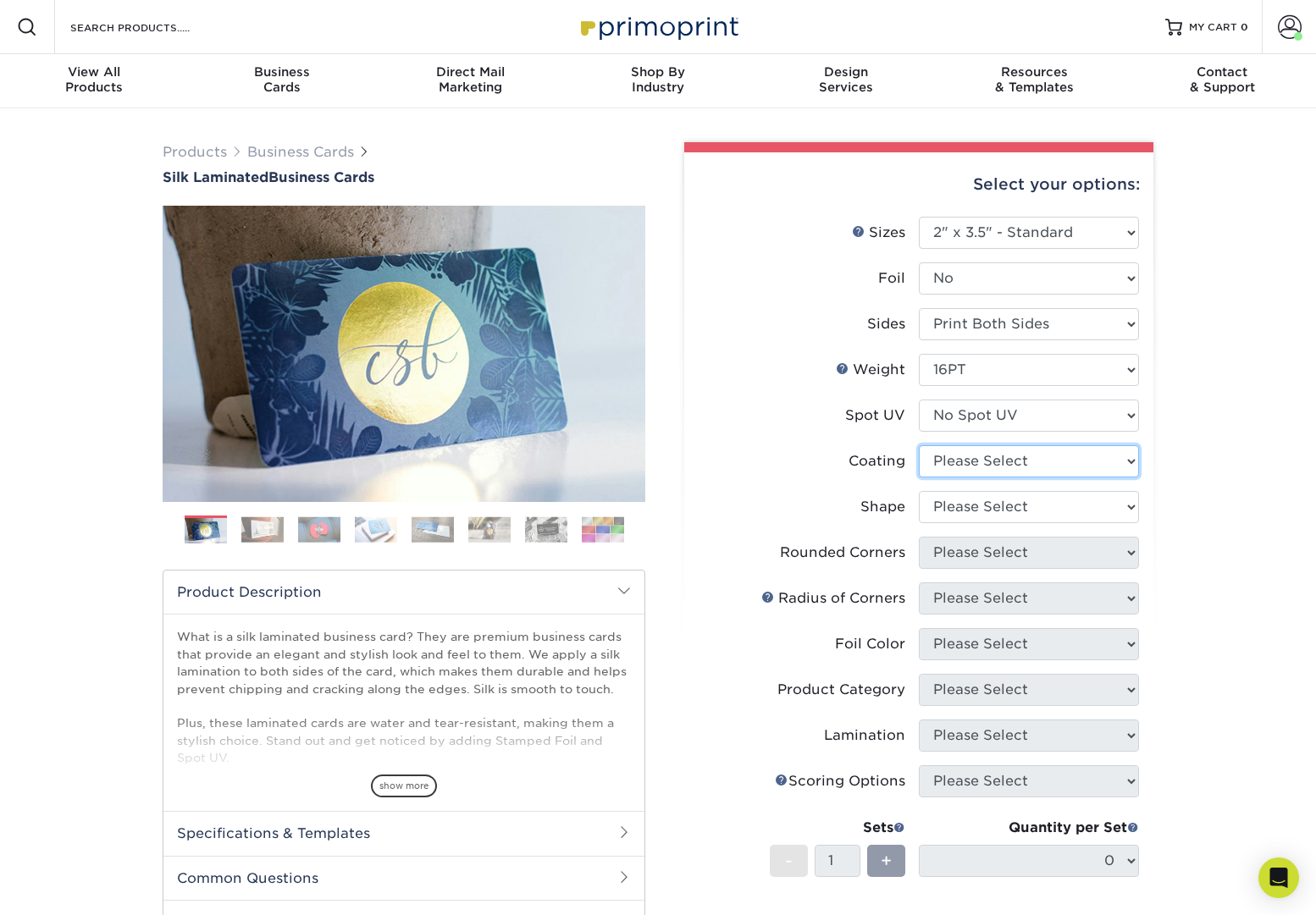
click at [1128, 460] on select at bounding box center [1029, 461] width 220 height 33
select select "3e7618de-abca-4bda-9f97-8b9129e913d8"
click at [919, 445] on select at bounding box center [1029, 461] width 220 height 33
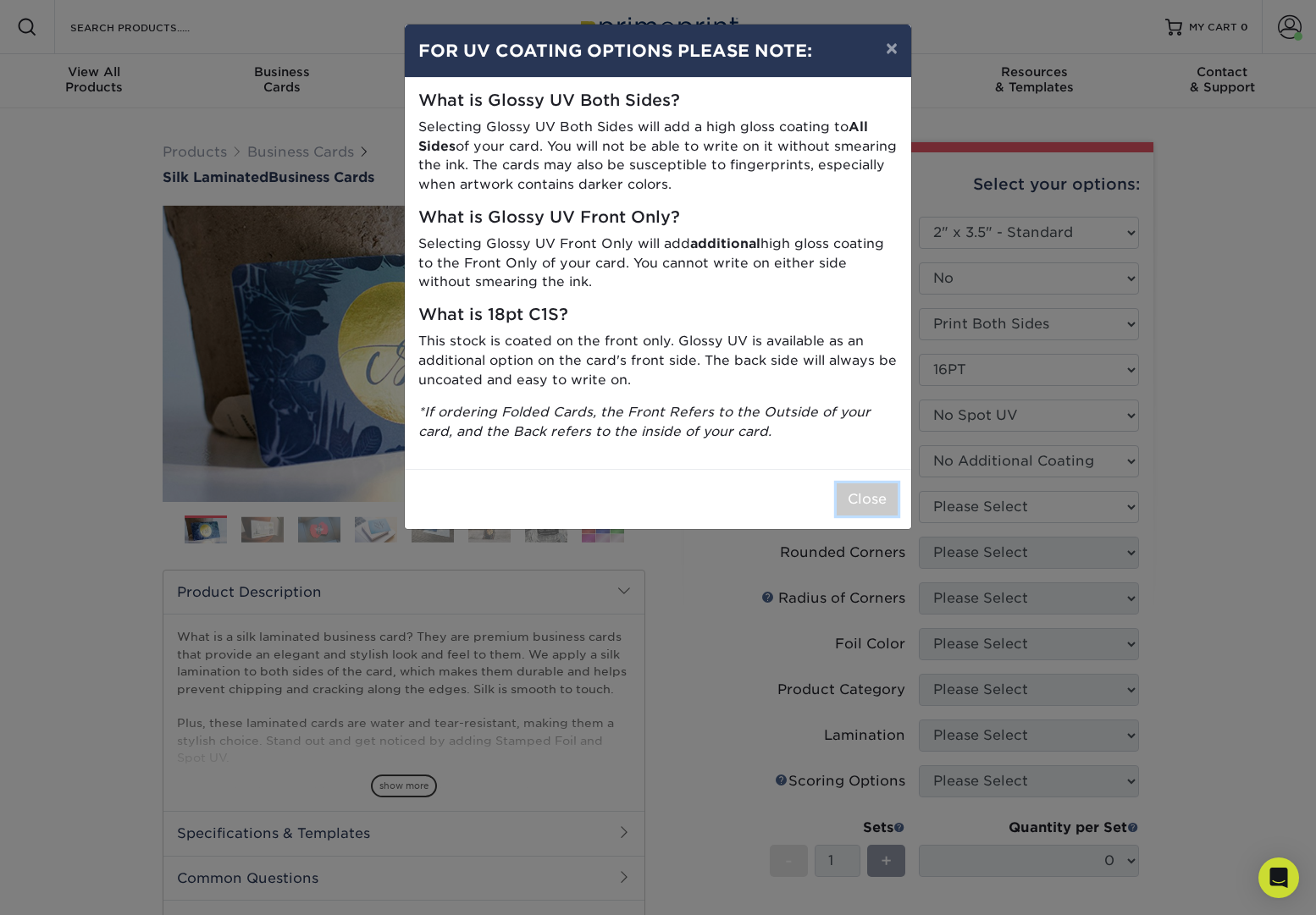
click at [881, 502] on button "Close" at bounding box center [867, 499] width 61 height 33
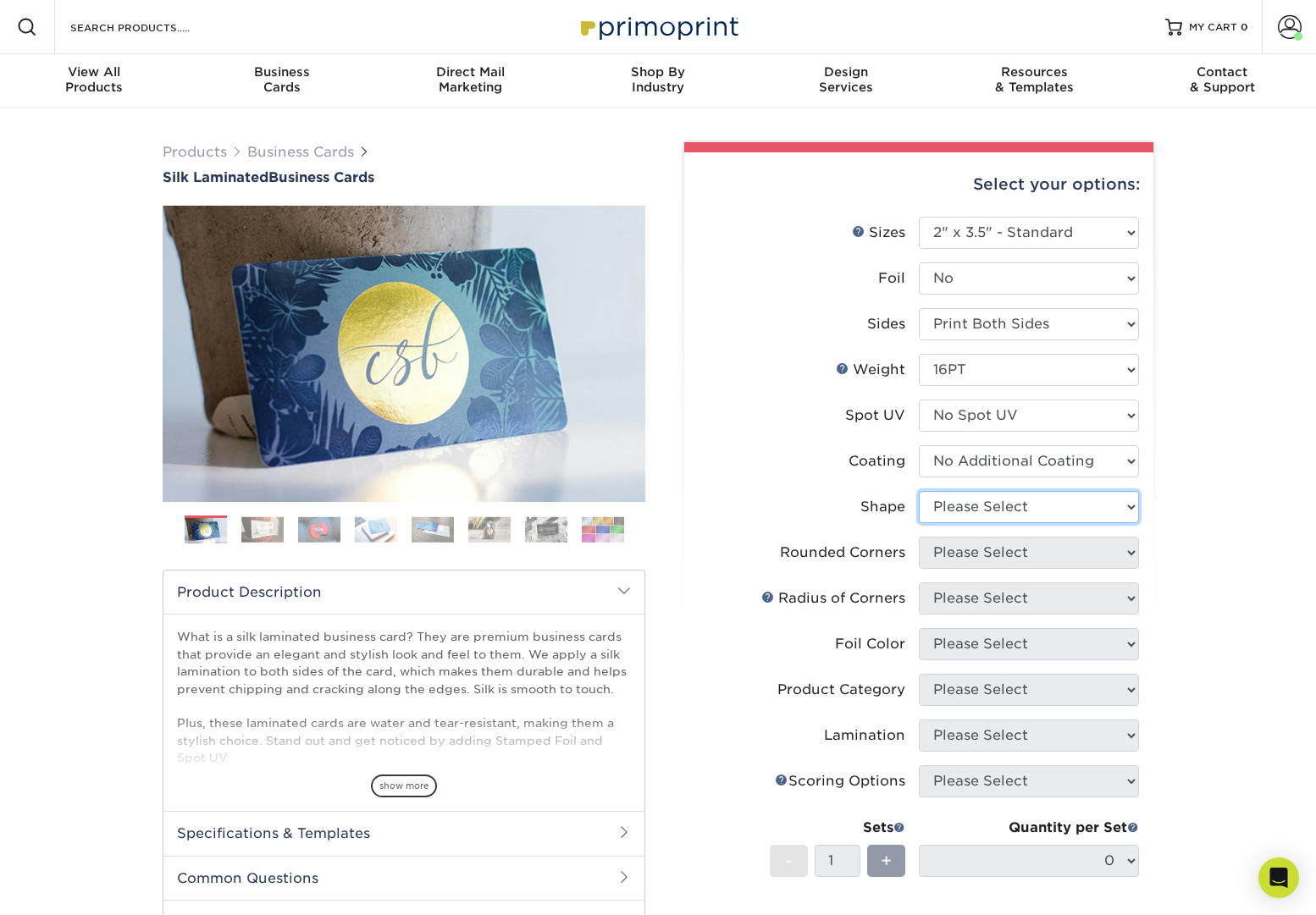
click at [1130, 501] on select "Please Select Standard Oval" at bounding box center [1029, 507] width 220 height 33
select select "standard"
click at [919, 492] on select "Please Select Standard Oval" at bounding box center [1029, 507] width 220 height 33
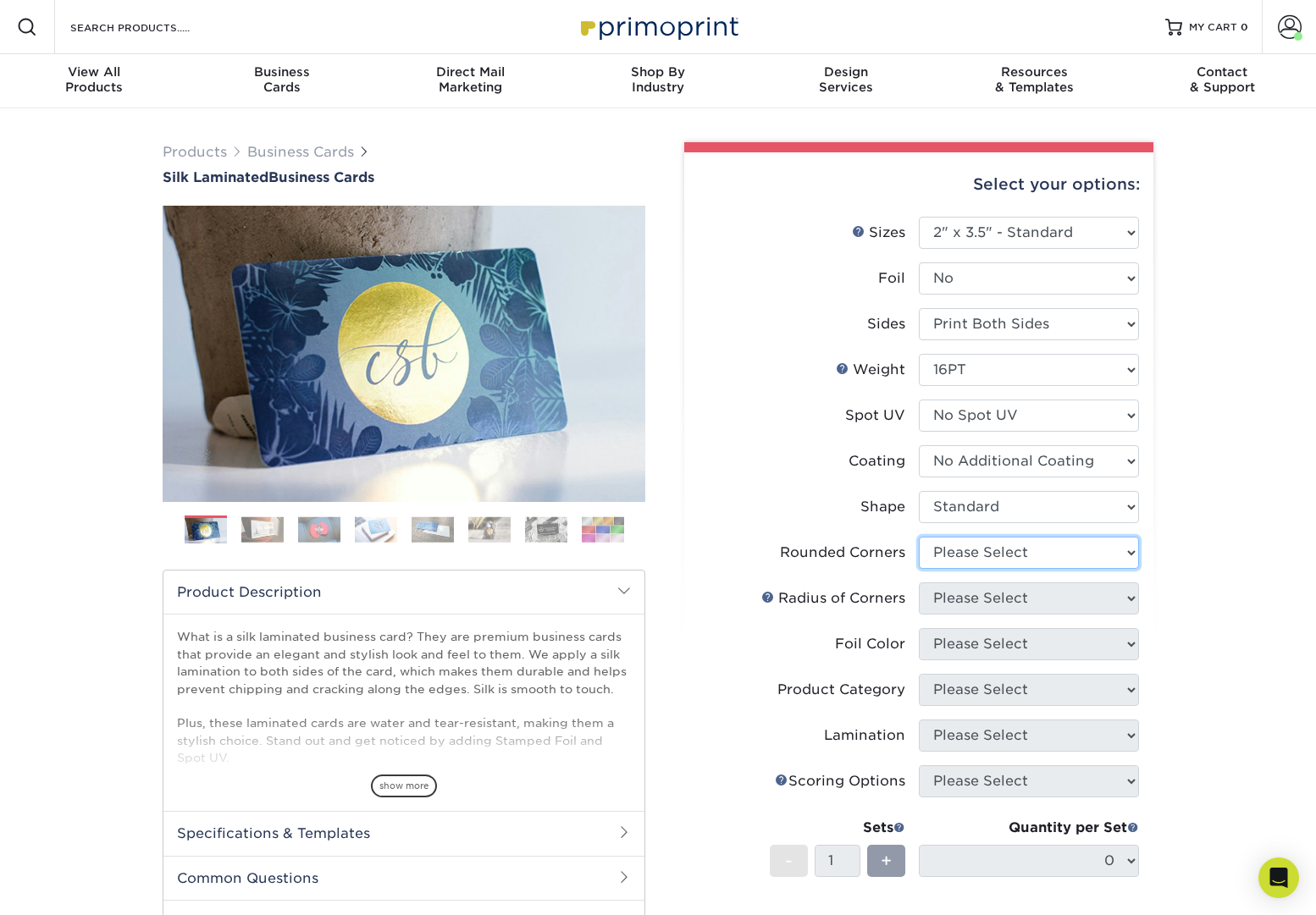
click at [1127, 553] on select "Please Select Yes - Round 2 Corners Yes - Round 4 Corners No" at bounding box center [1029, 553] width 220 height 33
select select "0"
click at [919, 537] on select "Please Select Yes - Round 2 Corners Yes - Round 4 Corners No" at bounding box center [1029, 553] width 220 height 33
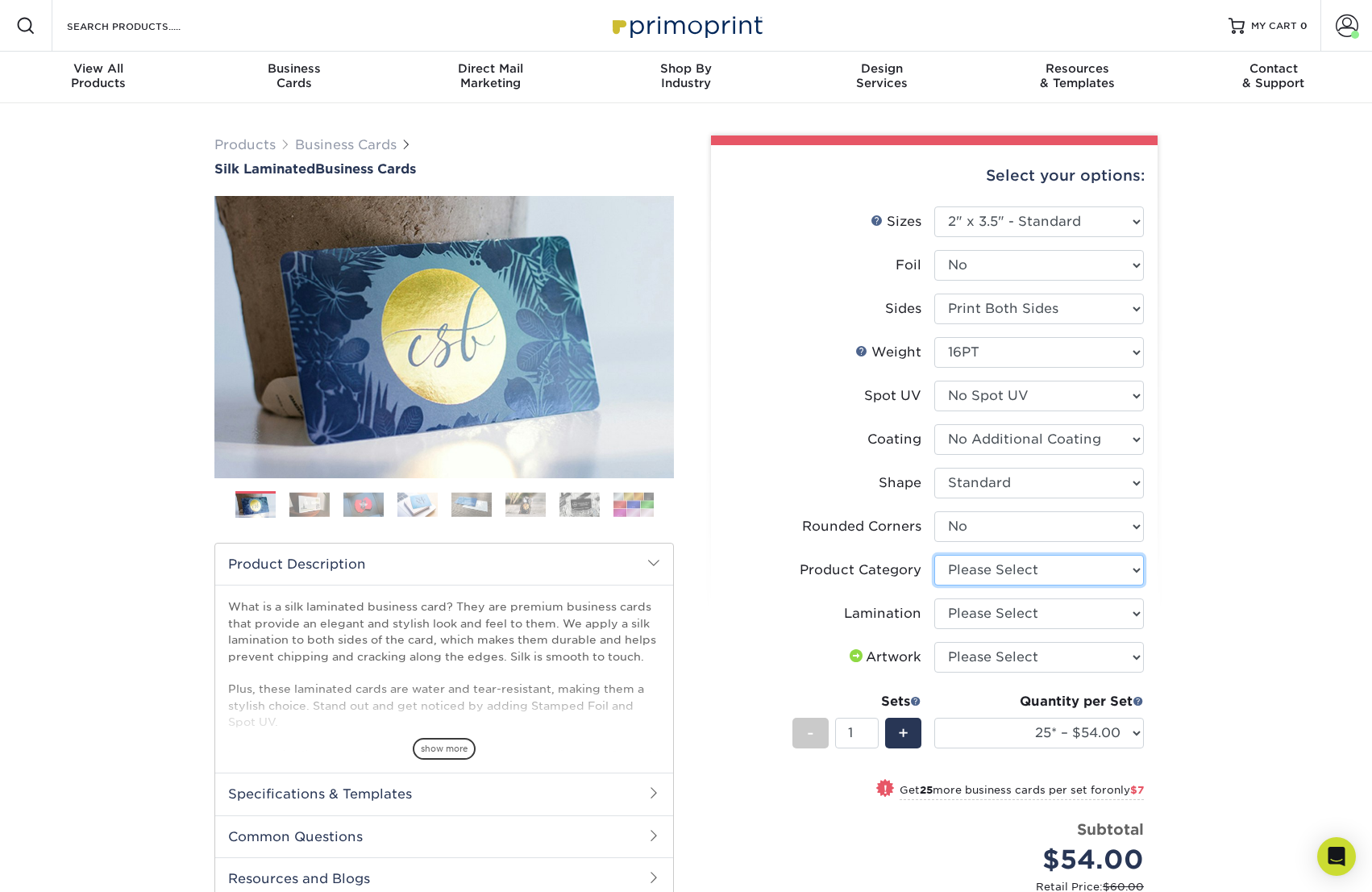
click at [1136, 568] on select "Please Select Business Cards" at bounding box center [1038, 570] width 210 height 31
select select "3b5148f1-0588-4f88-a218-97bcfdce65c1"
click at [934, 555] on select "Please Select Business Cards" at bounding box center [1038, 570] width 210 height 31
click at [1135, 614] on select "Please Select Silk" at bounding box center [1038, 613] width 210 height 31
select select "ccacb42f-45f7-42d3-bbd3-7c8421cf37f0"
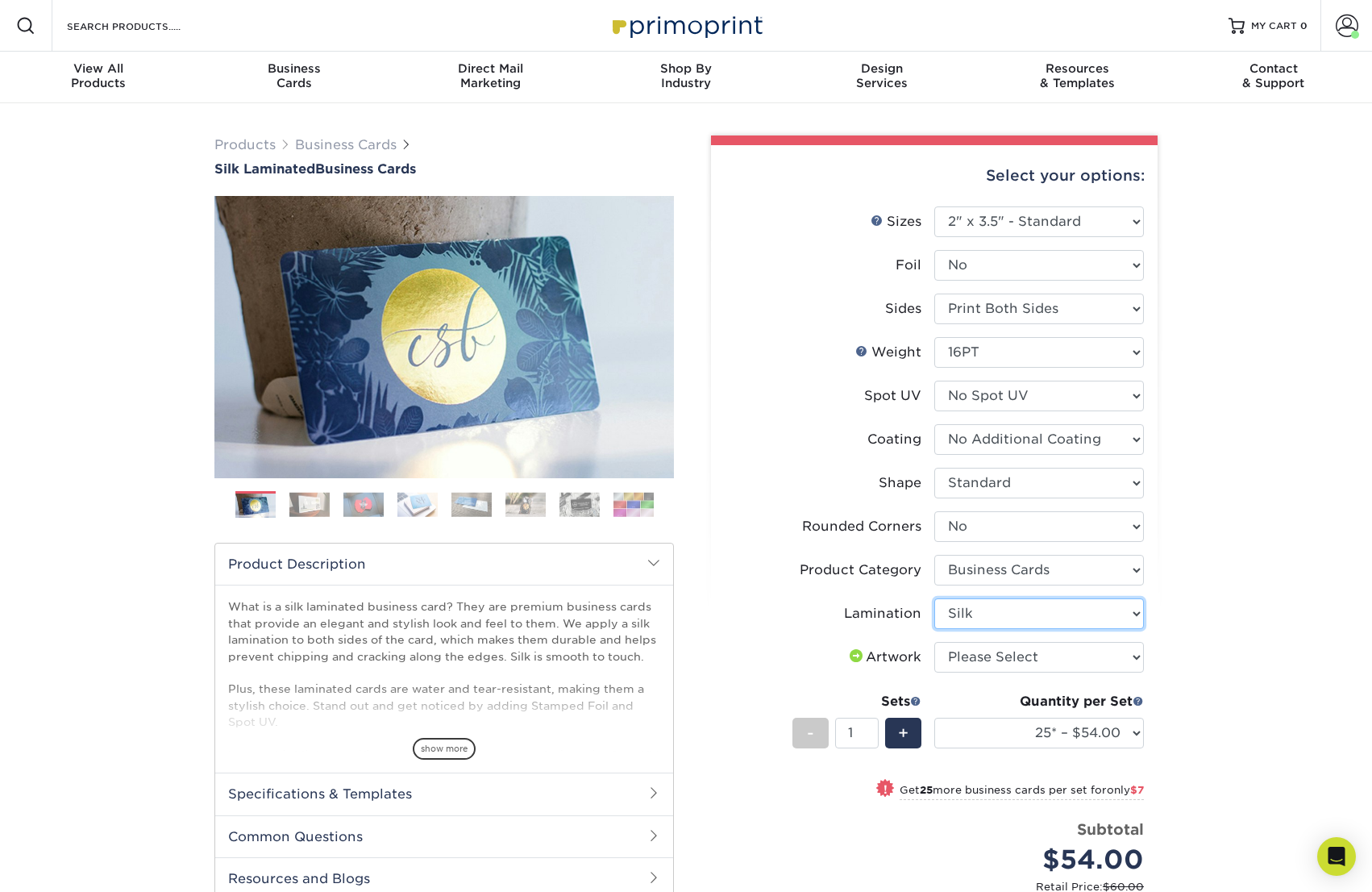
click at [934, 598] on select "Please Select Silk" at bounding box center [1038, 613] width 210 height 31
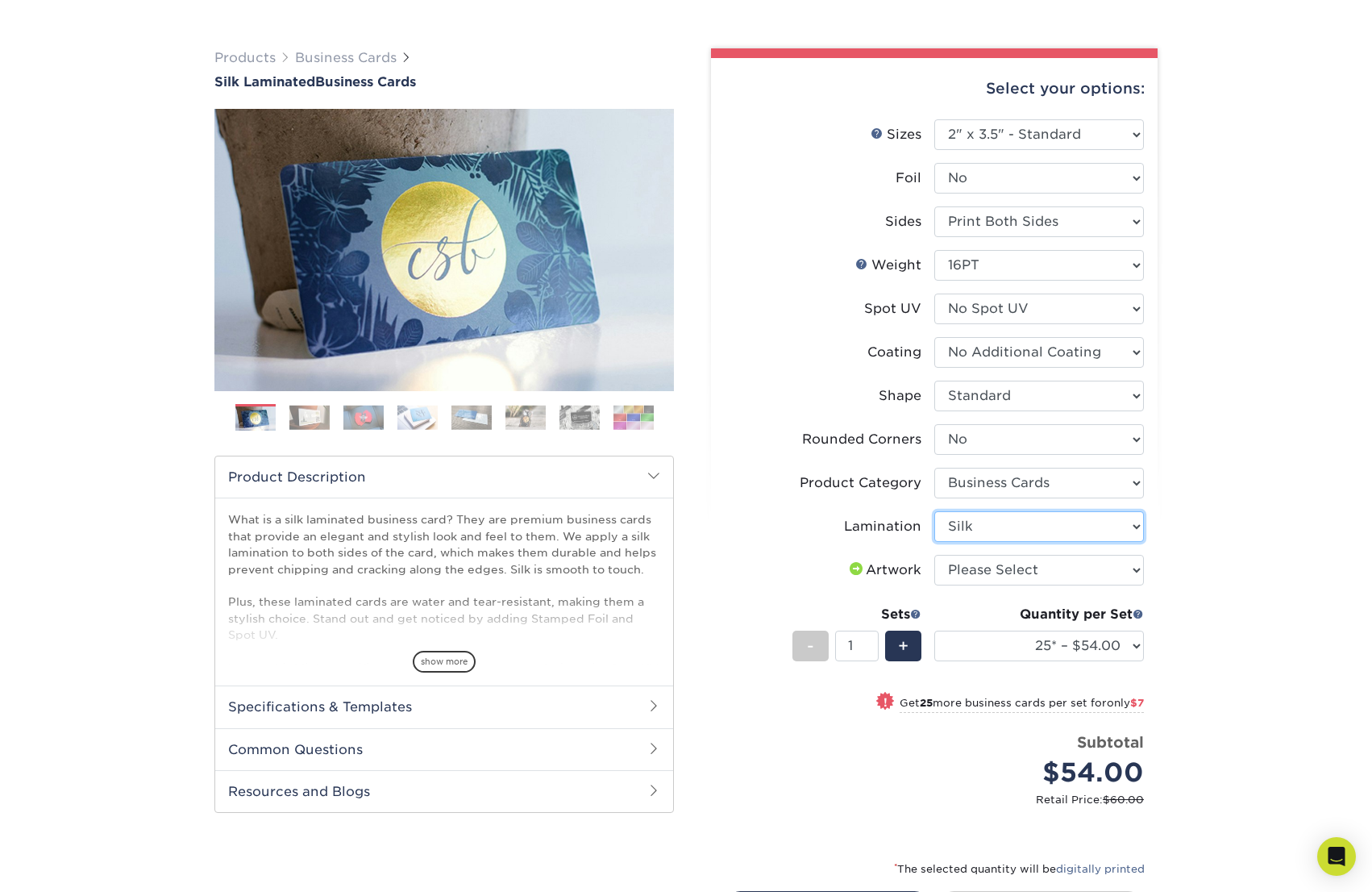
scroll to position [87, 0]
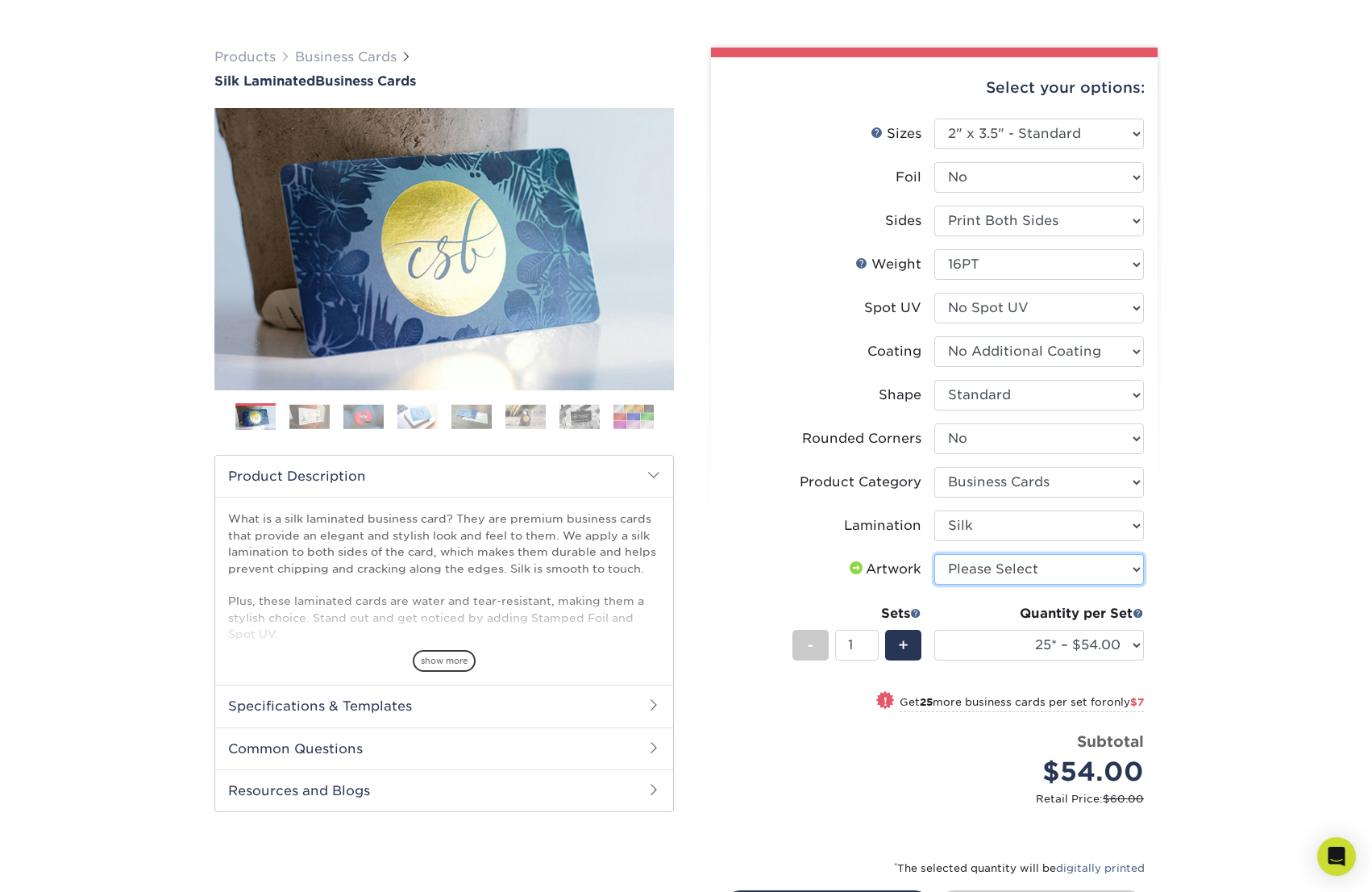
click at [1131, 567] on select "Please Select I will upload files I need a design - $100" at bounding box center [1038, 569] width 210 height 31
select select "upload"
click at [934, 554] on select "Please Select I will upload files I need a design - $100" at bounding box center [1038, 569] width 210 height 31
click at [1136, 647] on select "25* – $54.00 50* – $61.00 75* – $68.00 100* – $75.00 250* – $82.00 500 – $86.00…" at bounding box center [1038, 645] width 210 height 31
select select "250* – $82.00"
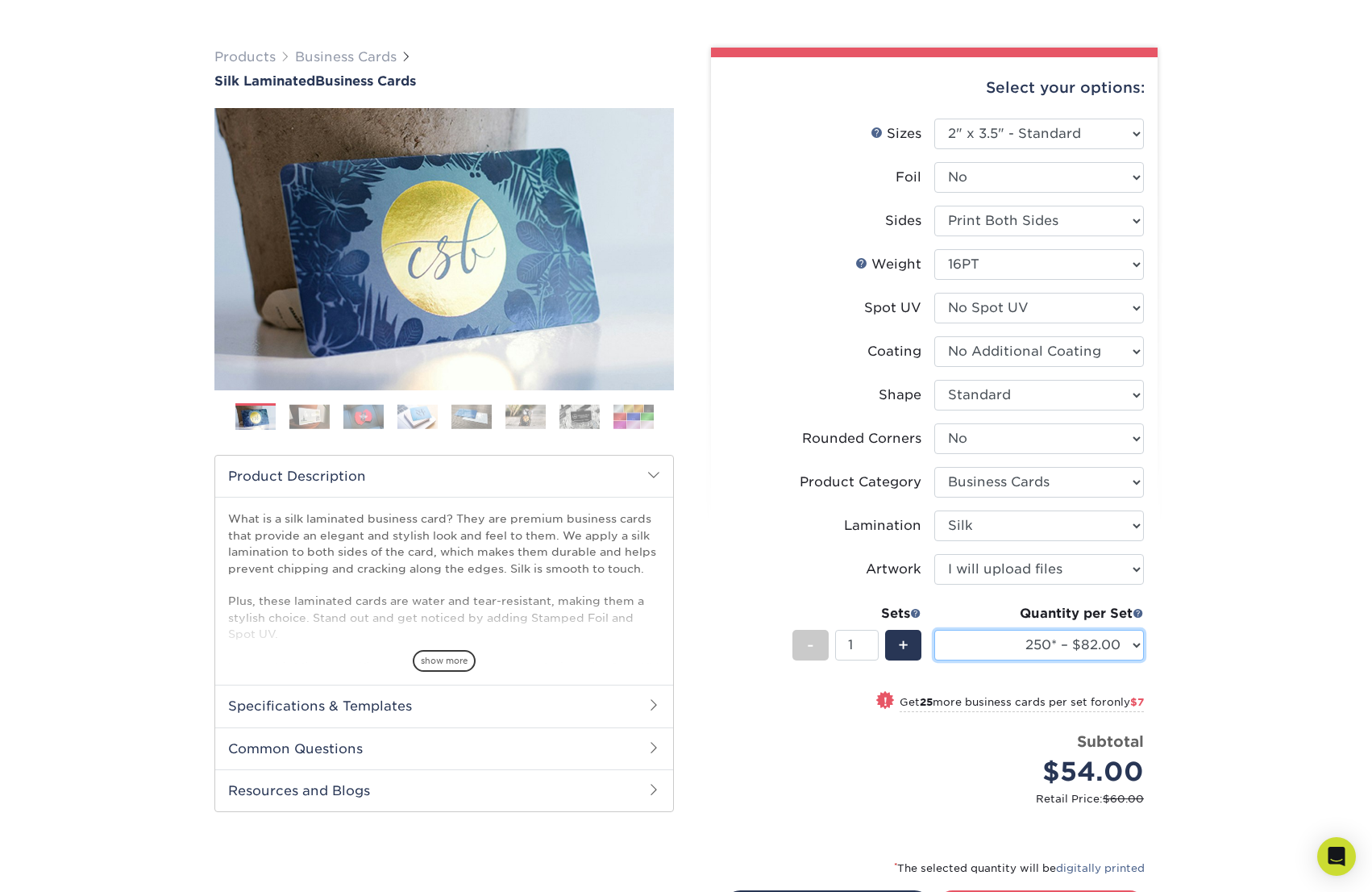
click at [934, 630] on select "25* – $54.00 50* – $61.00 75* – $68.00 100* – $75.00 250* – $82.00 500 – $86.00…" at bounding box center [1038, 645] width 210 height 31
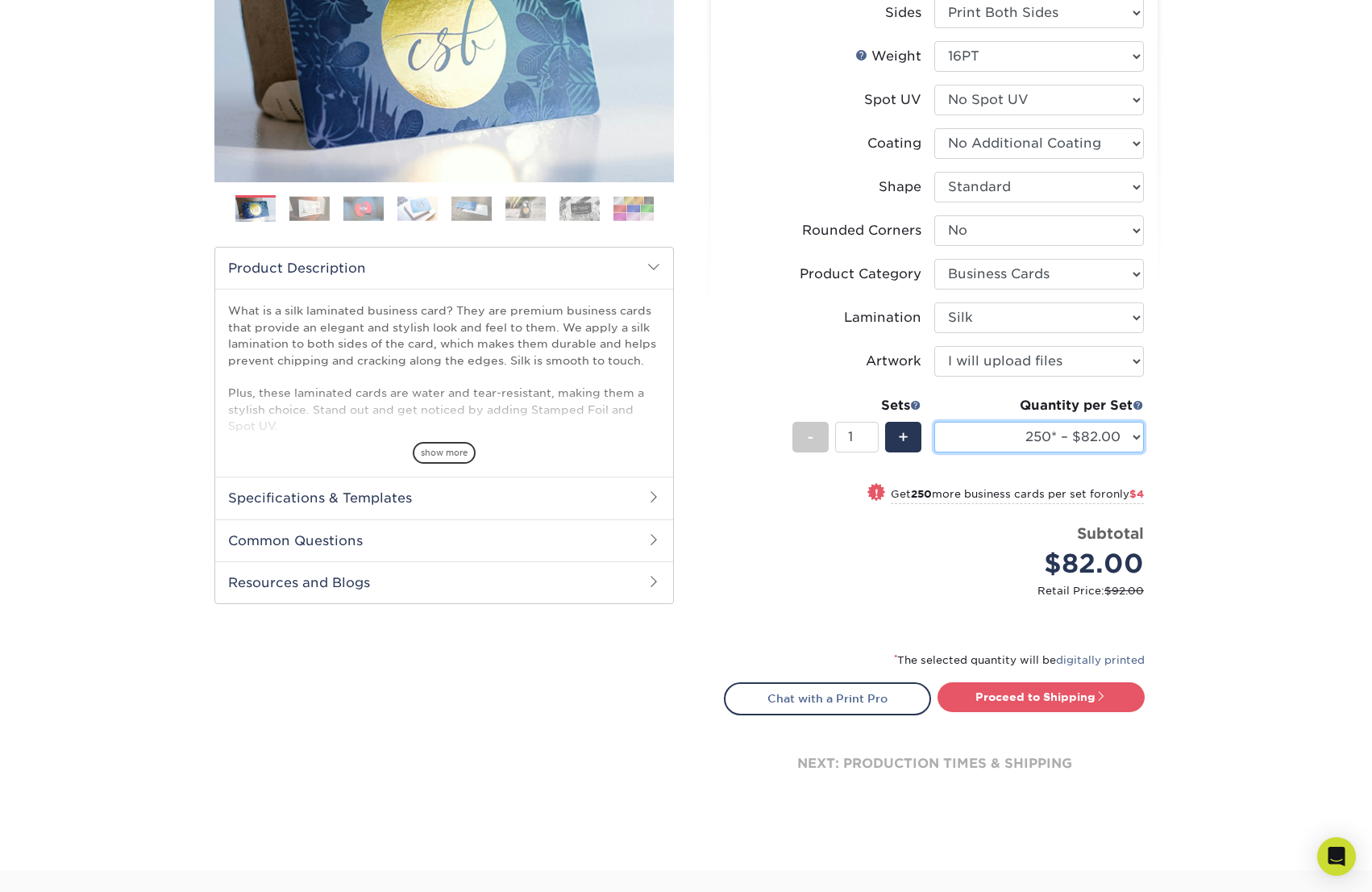
scroll to position [302, 0]
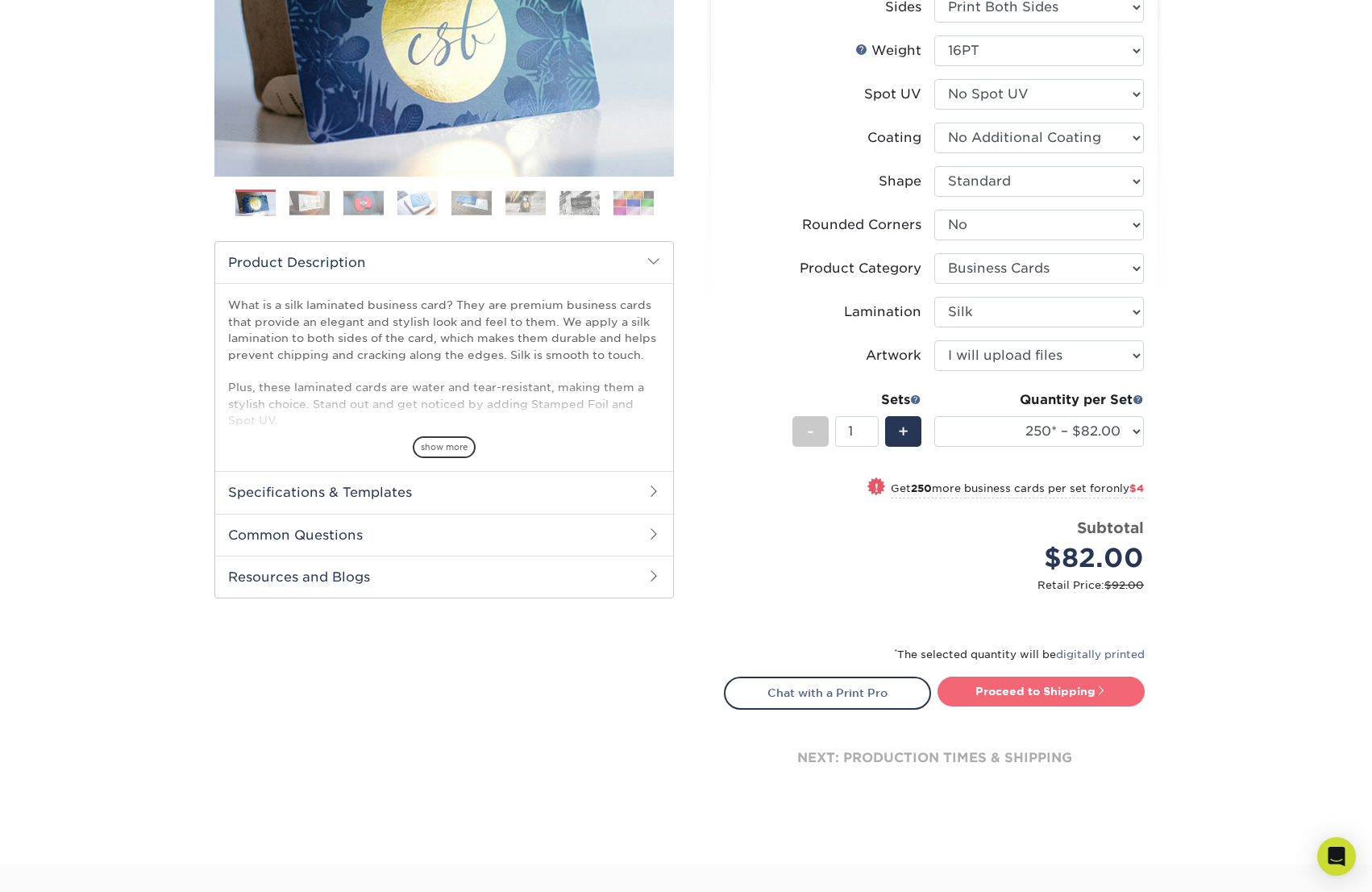
click at [1068, 686] on link "Proceed to Shipping" at bounding box center [1041, 691] width 207 height 29
type input "Set 1"
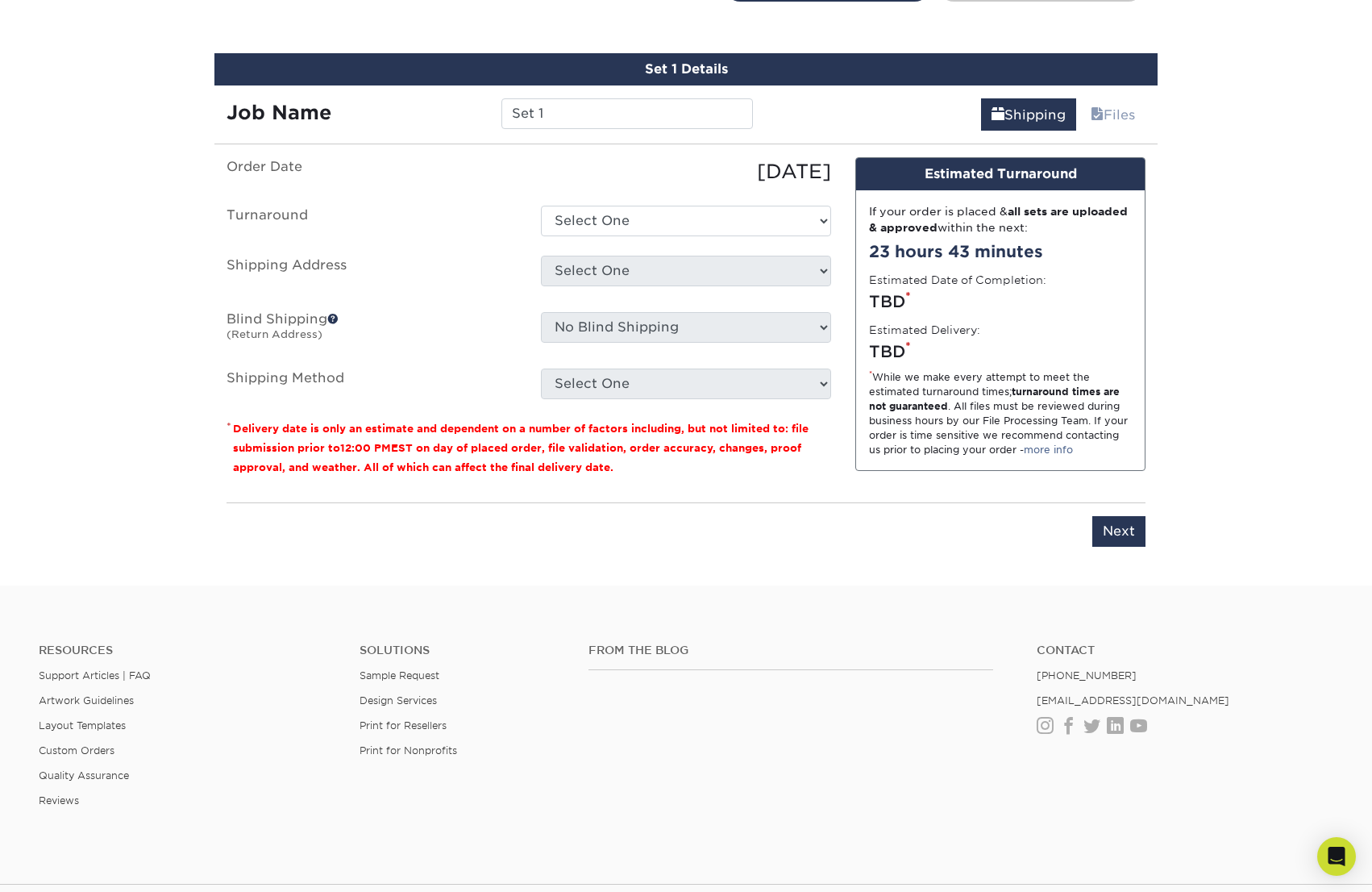
scroll to position [1022, 0]
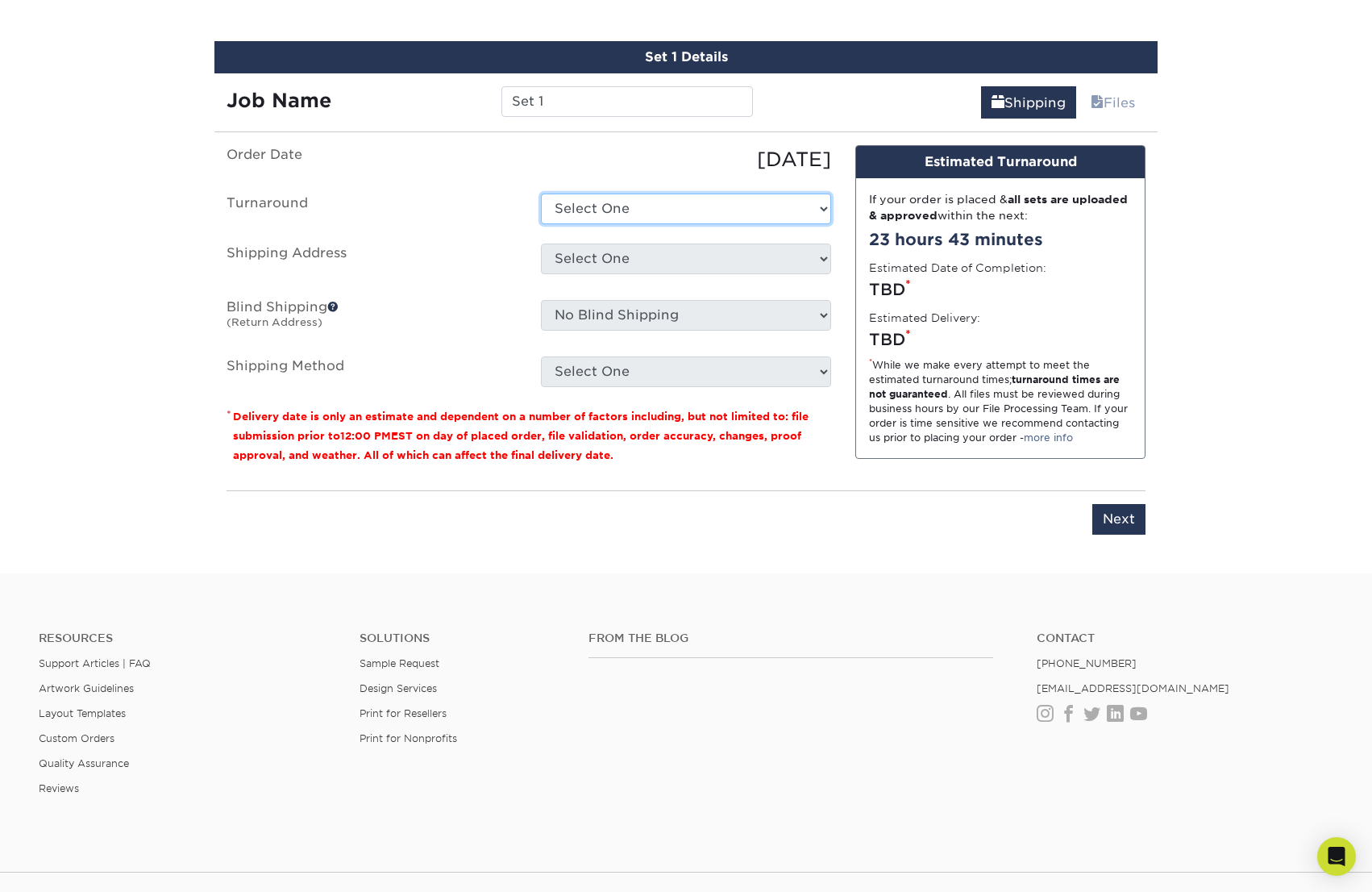
click at [648, 201] on select "Select One 2-4 Business Days 2 Day Next Business Day" at bounding box center [686, 209] width 290 height 31
click at [709, 212] on select "Select One 2-4 Business Days 2 Day Next Business Day" at bounding box center [686, 209] width 290 height 31
select select "d1b63c63-e638-46b8-b171-df9c8cedce0d"
click at [541, 194] on select "Select One 2-4 Business Days 2 Day Next Business Day" at bounding box center [686, 209] width 290 height 31
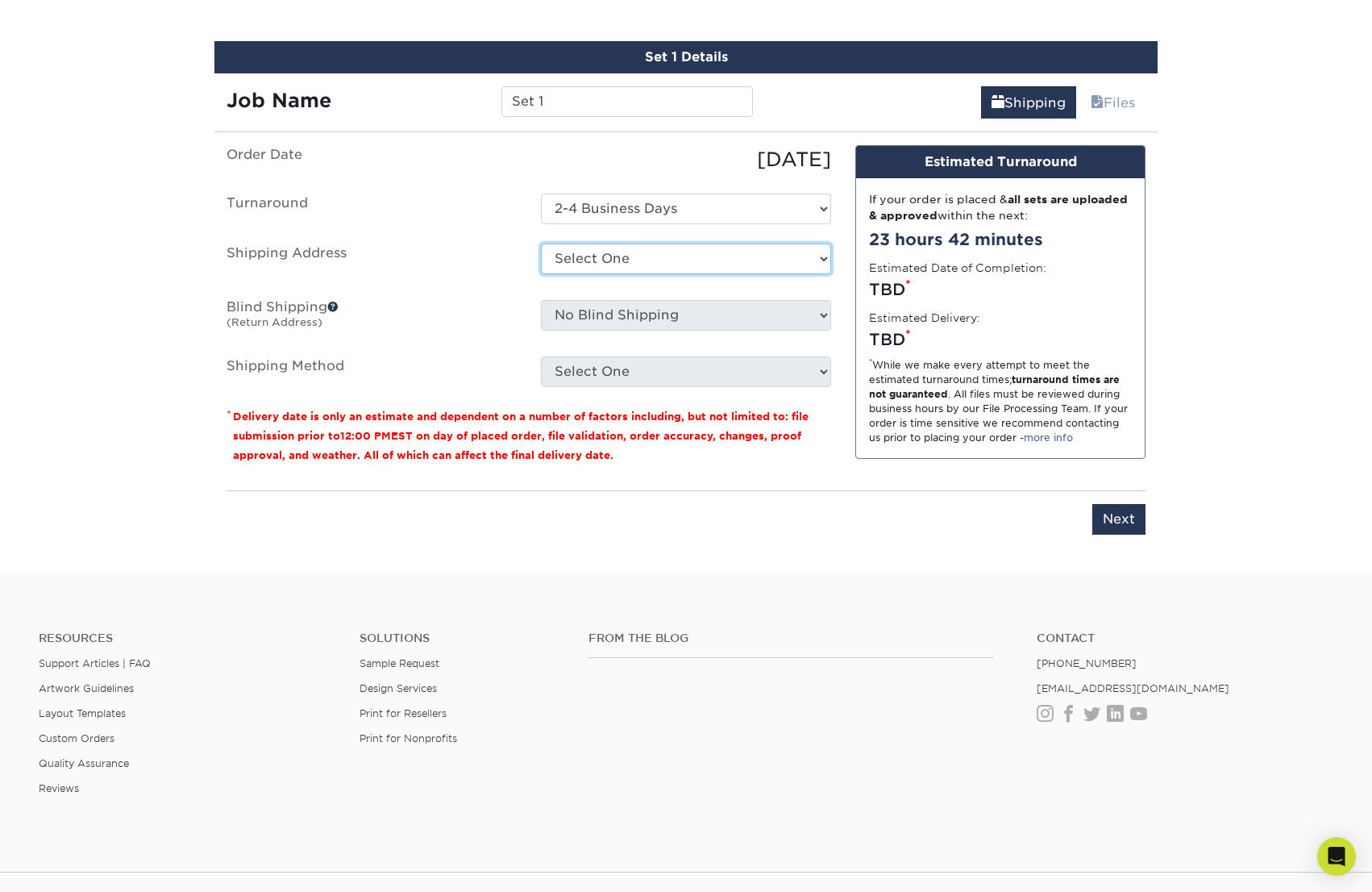
click at [663, 246] on select "Select One 2Beans 54 Madison Partners Advance Realty Investors Ashley Bradley A…" at bounding box center [686, 258] width 290 height 31
select select "newaddress"
click at [541, 243] on select "Select One 2Beans 54 Madison Partners Advance Realty Investors Ashley Bradley A…" at bounding box center [686, 258] width 290 height 31
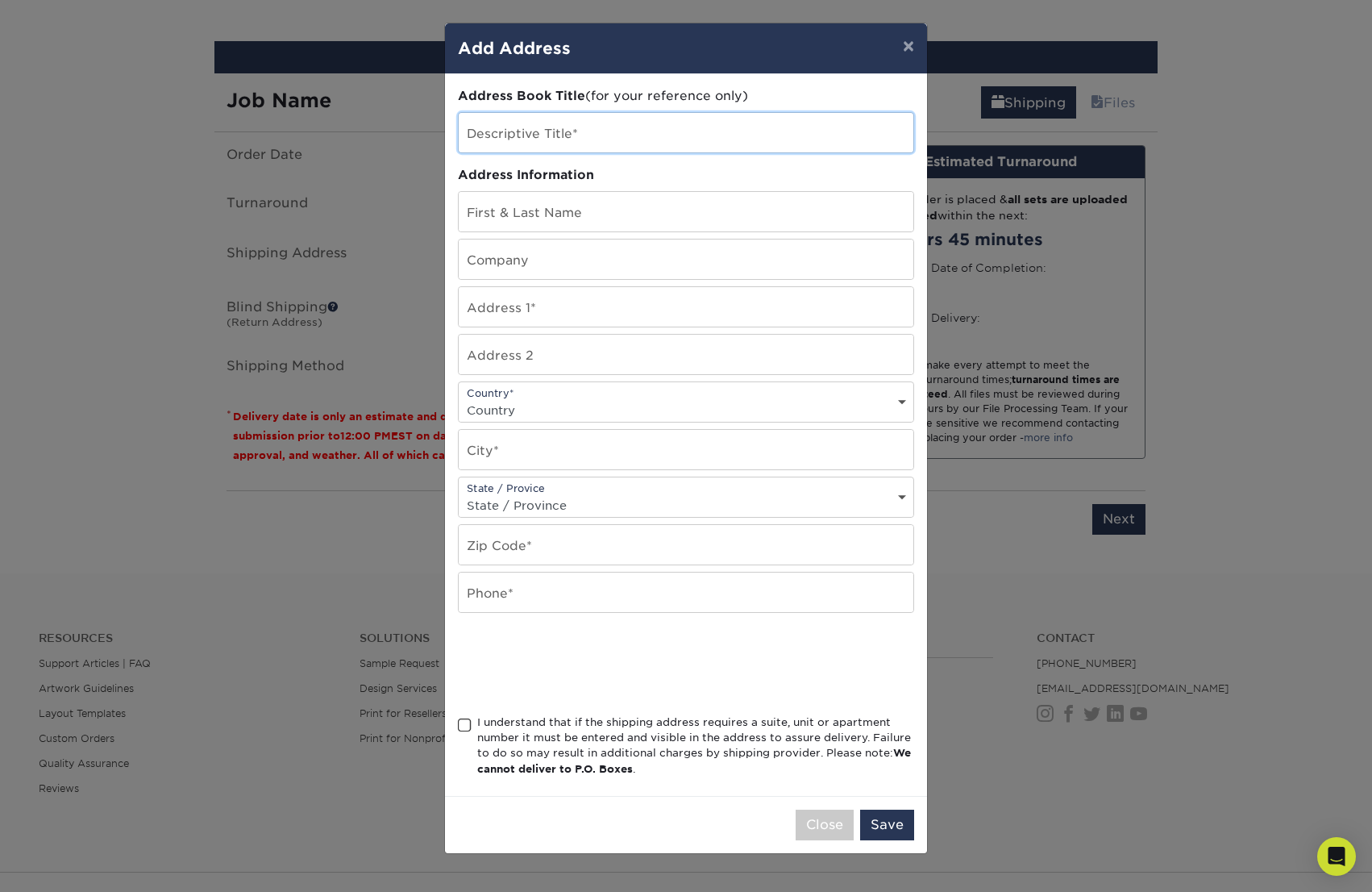
click at [540, 133] on input "text" at bounding box center [686, 133] width 455 height 39
type input "The WATT"
click at [481, 304] on input "text" at bounding box center [686, 306] width 455 height 39
type input "550 Westlake Park Blvd"
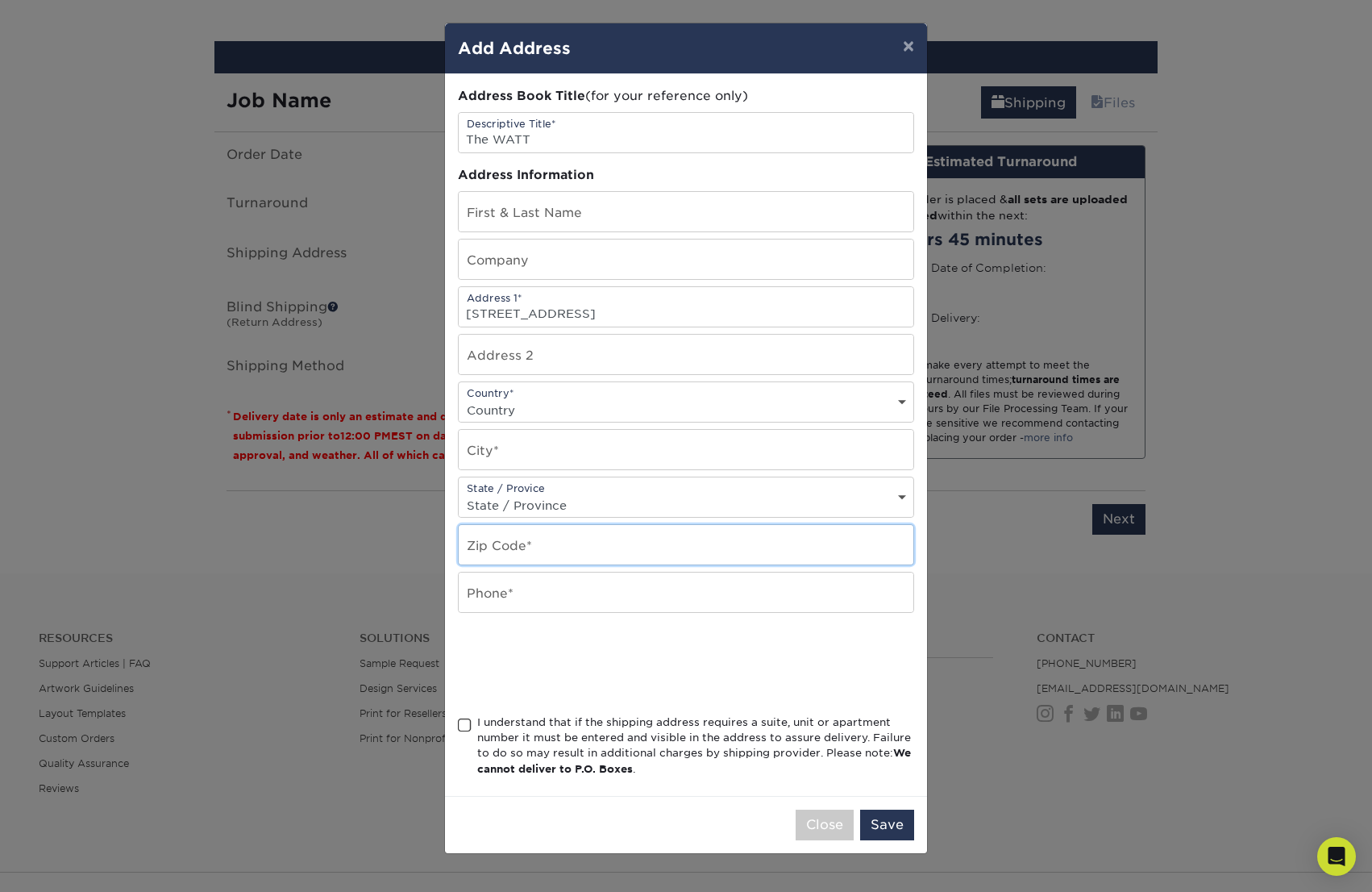
click at [531, 541] on input "text" at bounding box center [686, 544] width 455 height 39
type input "77079"
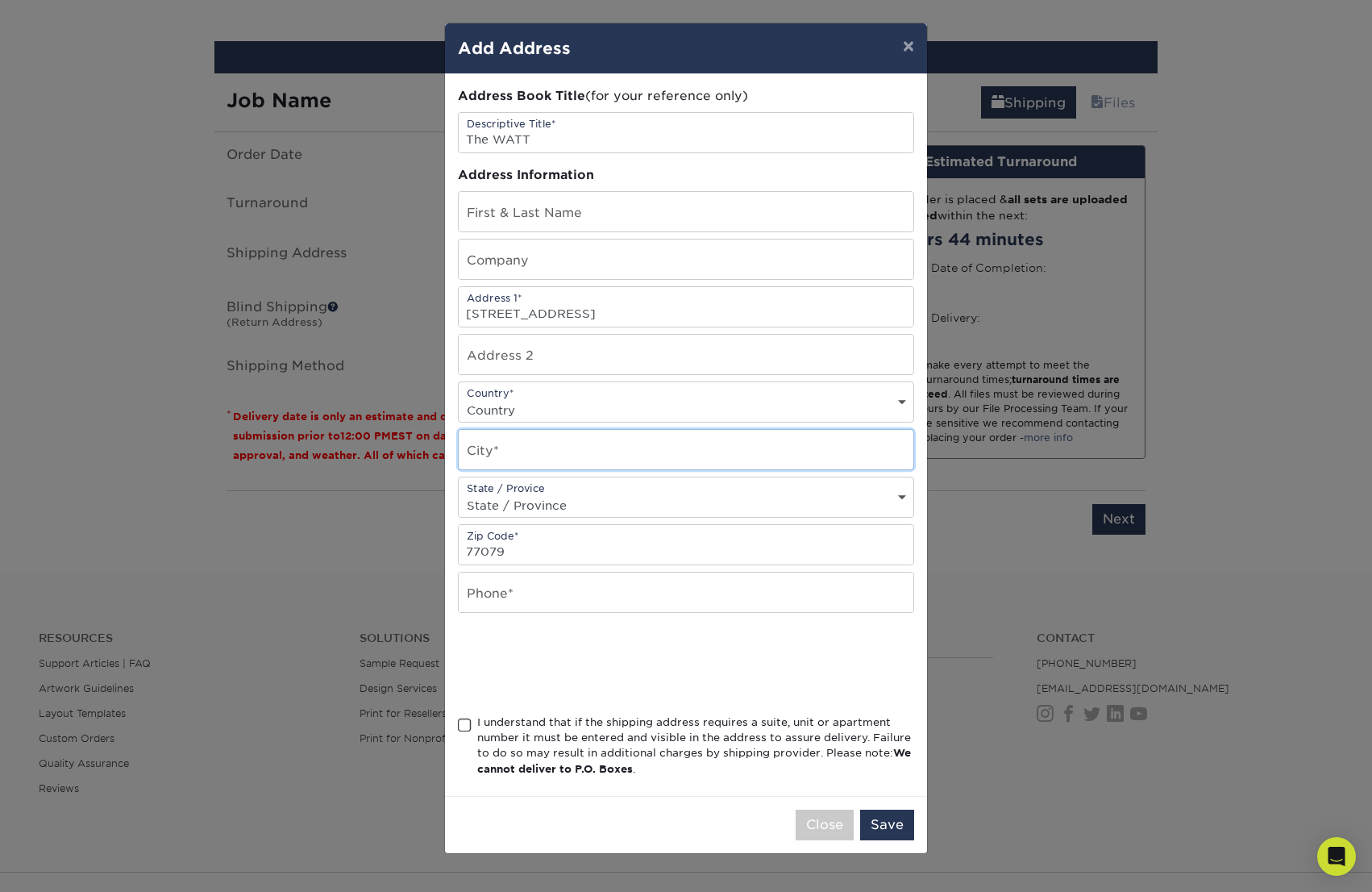
click at [554, 444] on input "text" at bounding box center [686, 449] width 455 height 39
type input "houston"
click at [582, 495] on select "State / Province Alabama Alaska Arizona Arkansas California Colorado Connecticu…" at bounding box center [686, 505] width 455 height 23
select select "TX"
click at [459, 493] on select "State / Province Alabama Alaska Arizona Arkansas California Colorado Connecticu…" at bounding box center [686, 505] width 455 height 23
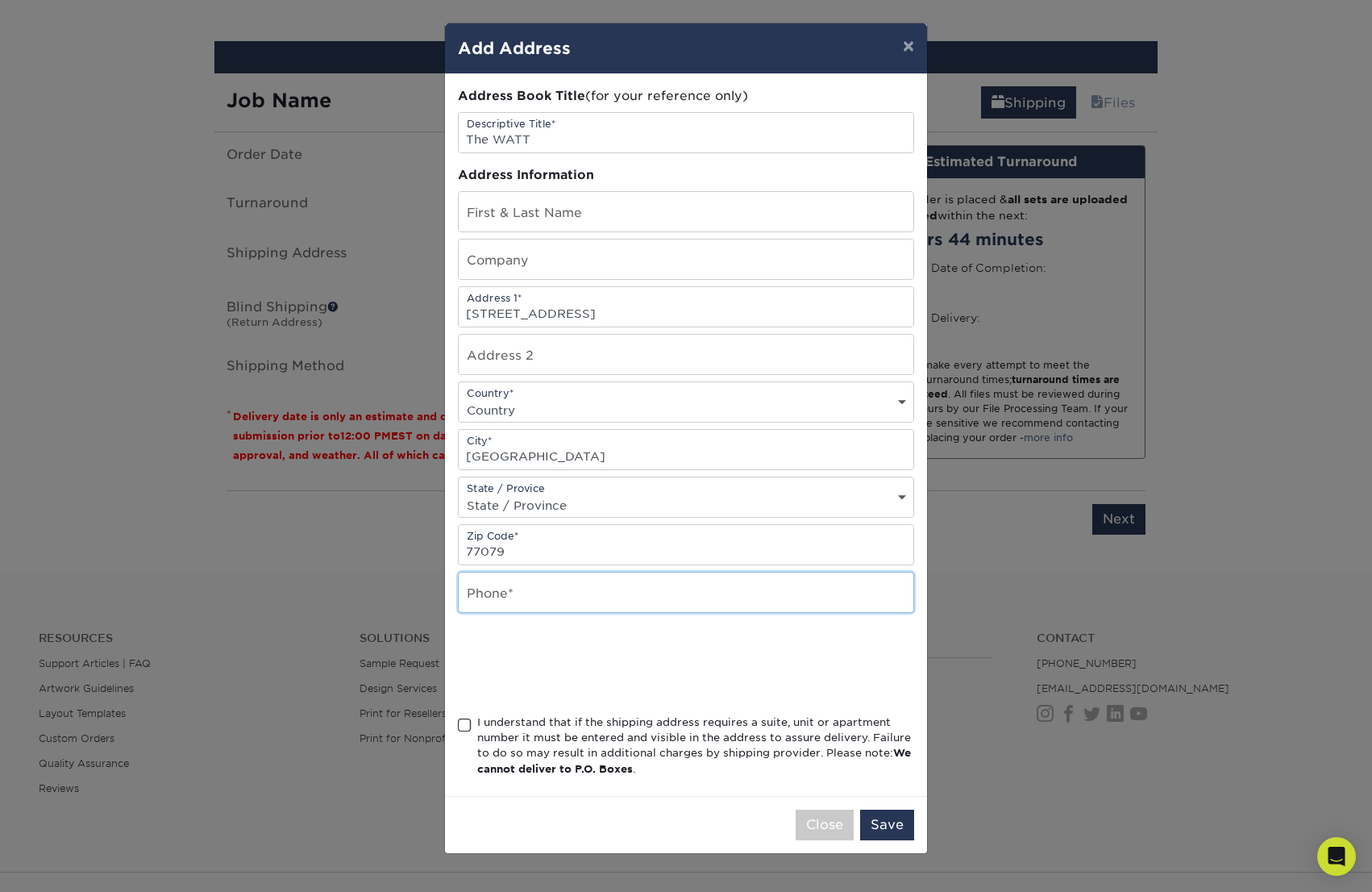
click at [528, 601] on input "text" at bounding box center [686, 592] width 455 height 39
click at [524, 600] on input "text" at bounding box center [686, 592] width 455 height 39
type input "9174284193"
type input "David Walker"
select select "US"
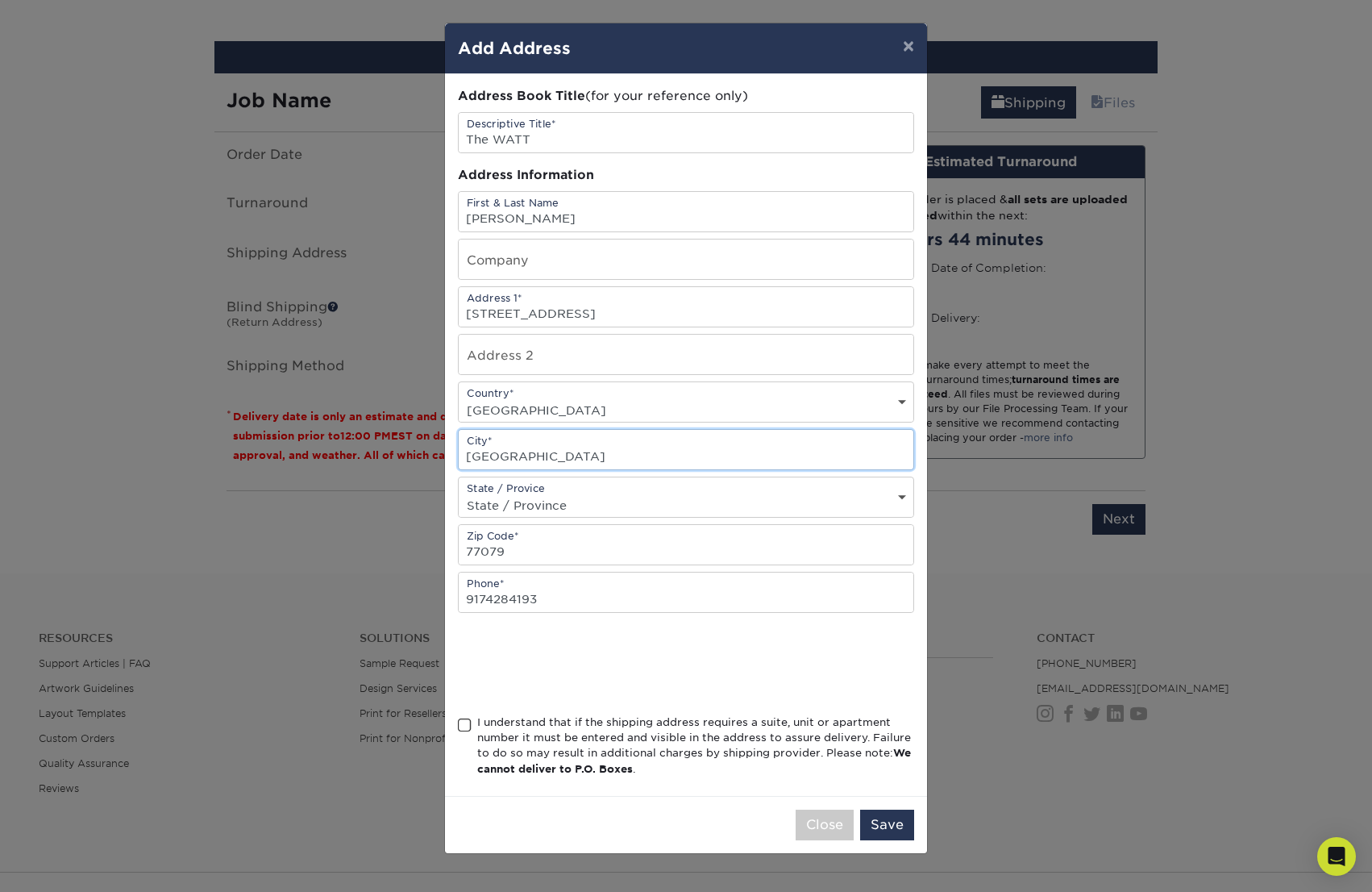
click at [465, 454] on input "houston" at bounding box center [686, 449] width 455 height 39
type input "Houston"
click at [461, 723] on span at bounding box center [464, 725] width 14 height 15
click at [0, 0] on input "I understand that if the shipping address requires a suite, unit or apartment n…" at bounding box center [0, 0] width 0 height 0
click at [882, 824] on button "Save" at bounding box center [886, 824] width 54 height 31
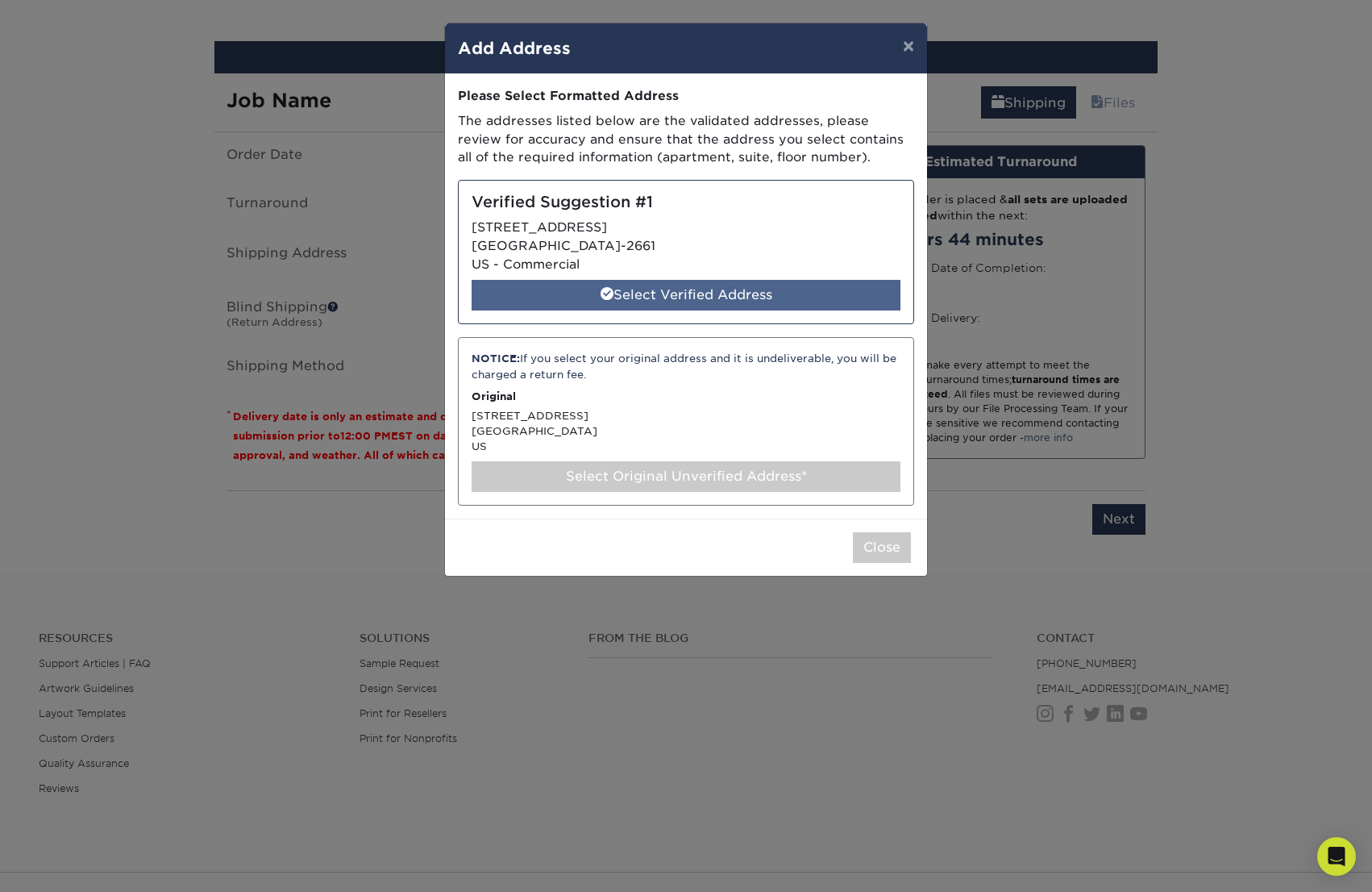
click at [675, 295] on div "Select Verified Address" at bounding box center [686, 295] width 429 height 31
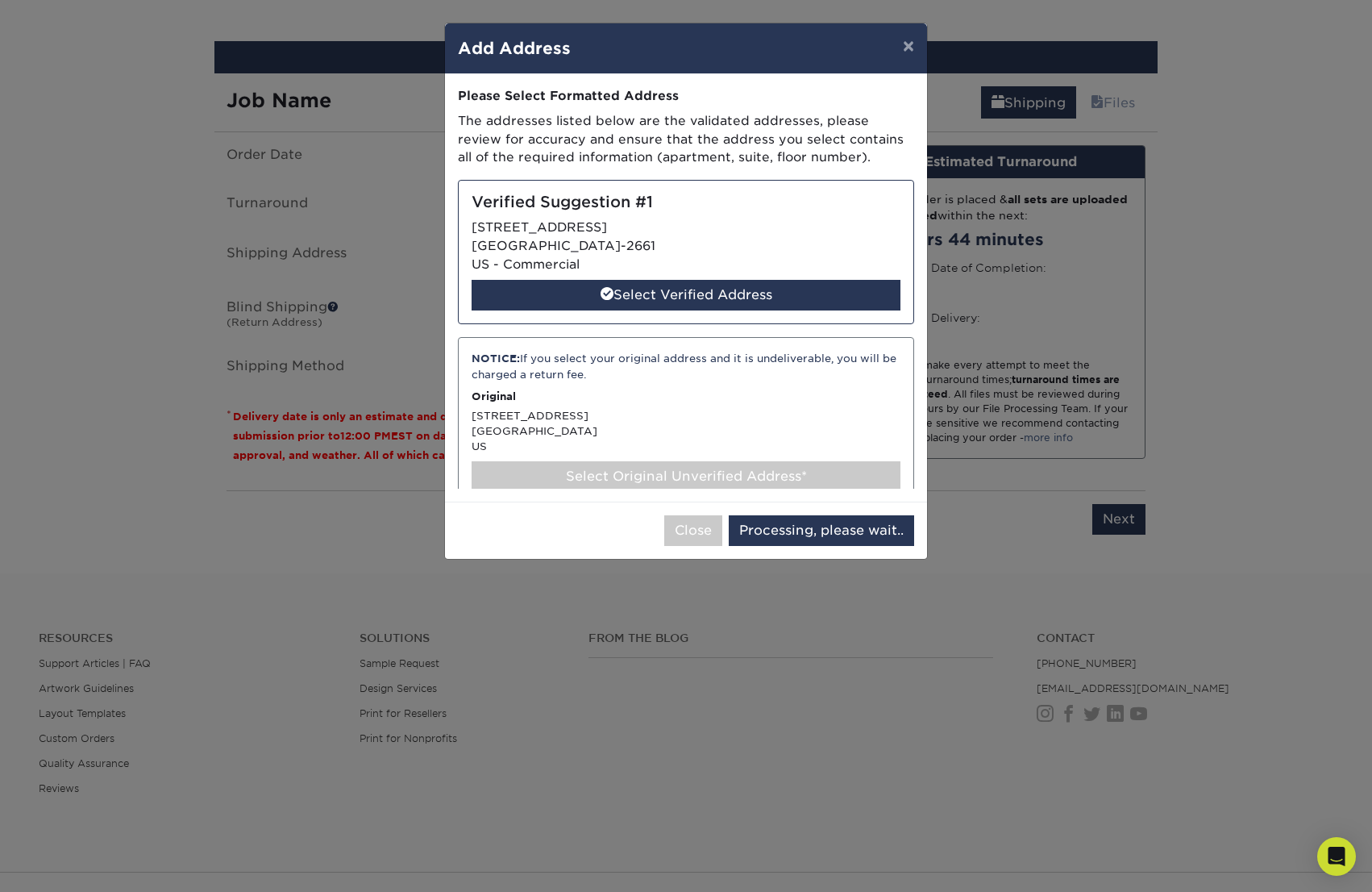
select select "285030"
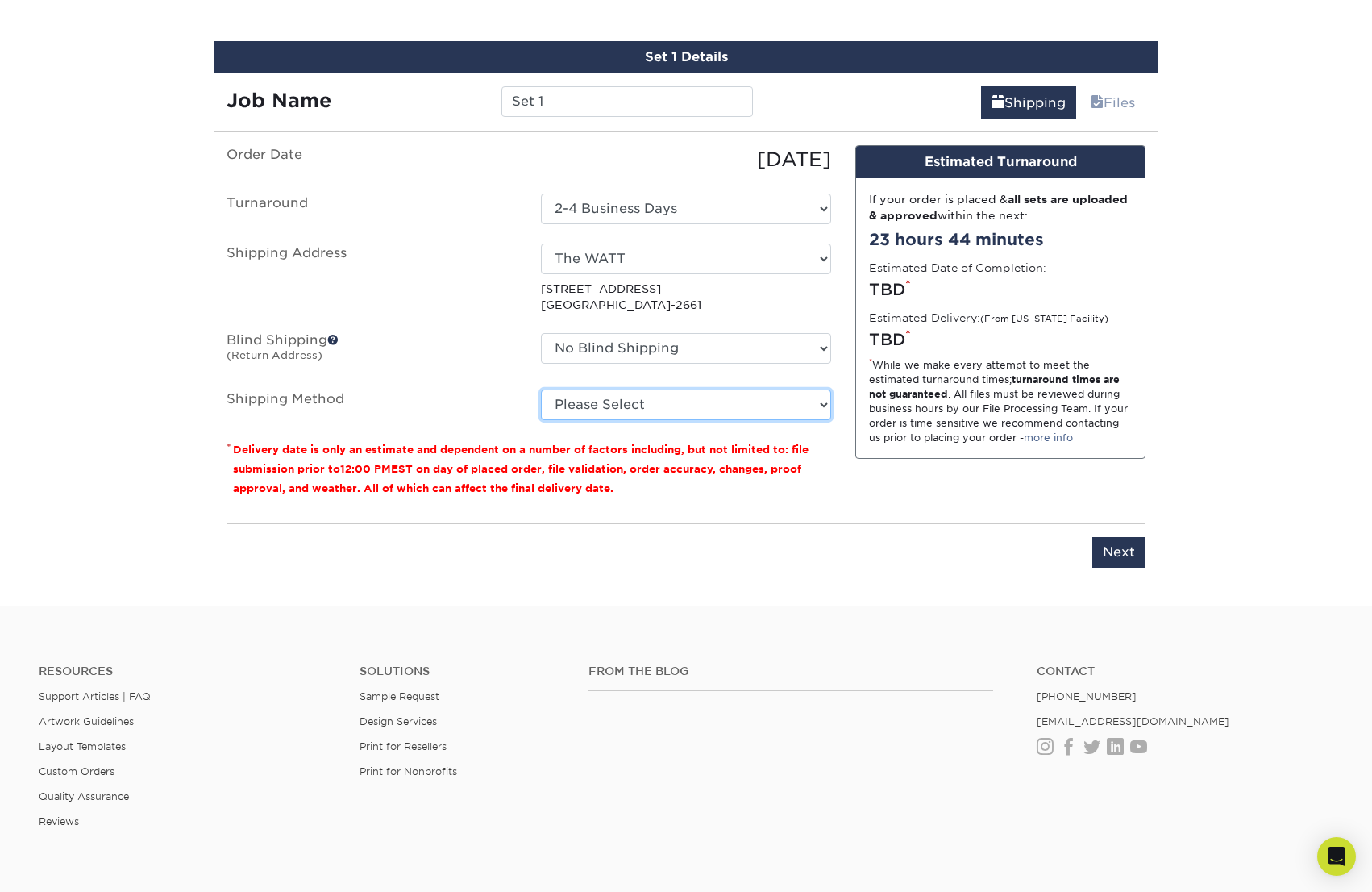
click at [785, 402] on select "Please Select Ground Shipping (+$7.84) 3 Day Shipping Service (+$15.38) 2 Day A…" at bounding box center [686, 404] width 290 height 31
select select "01"
click at [541, 389] on select "Please Select Ground Shipping (+$7.84) 3 Day Shipping Service (+$15.38) 2 Day A…" at bounding box center [686, 404] width 290 height 31
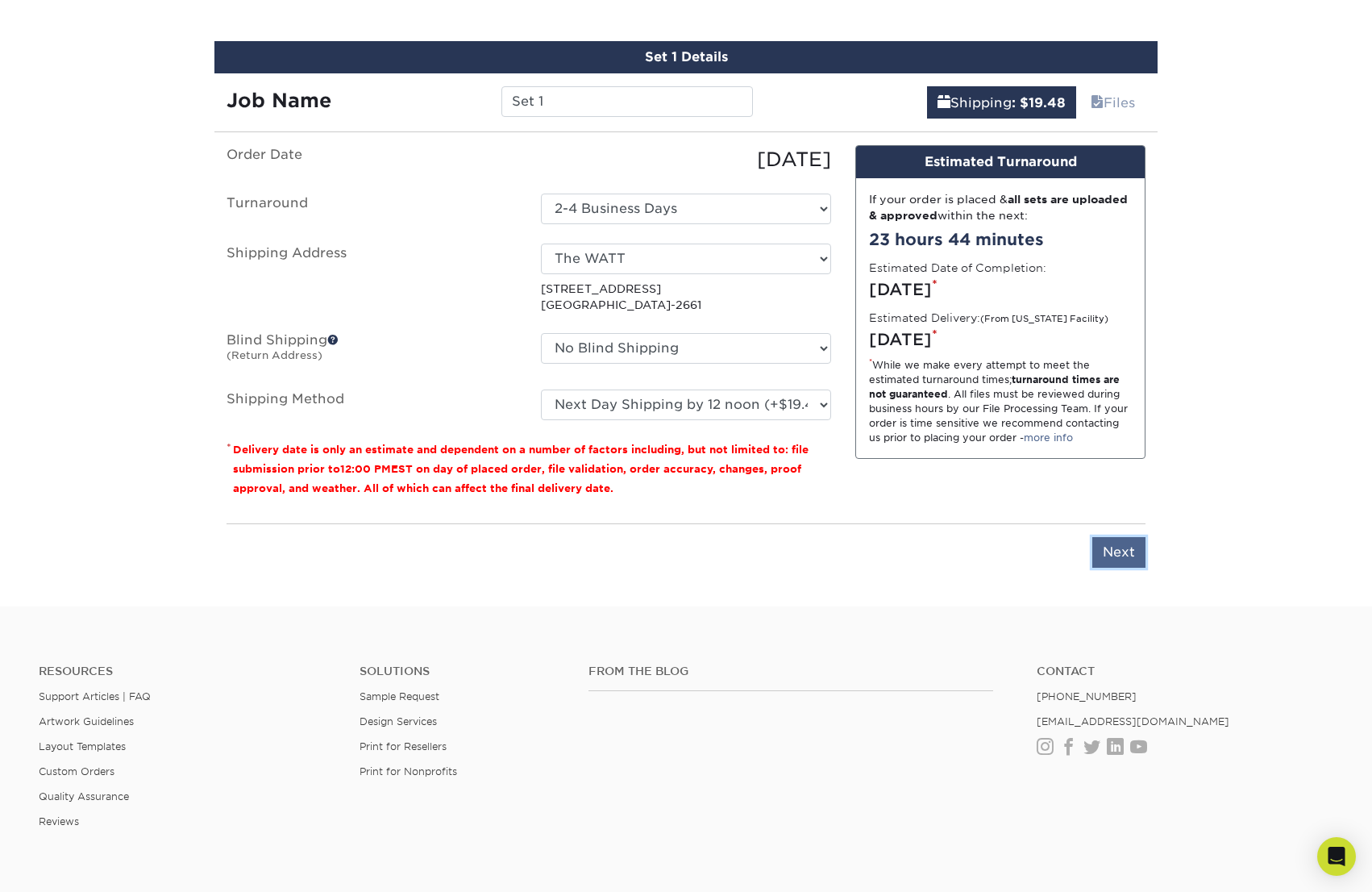
click at [1119, 553] on input "Next" at bounding box center [1118, 552] width 54 height 31
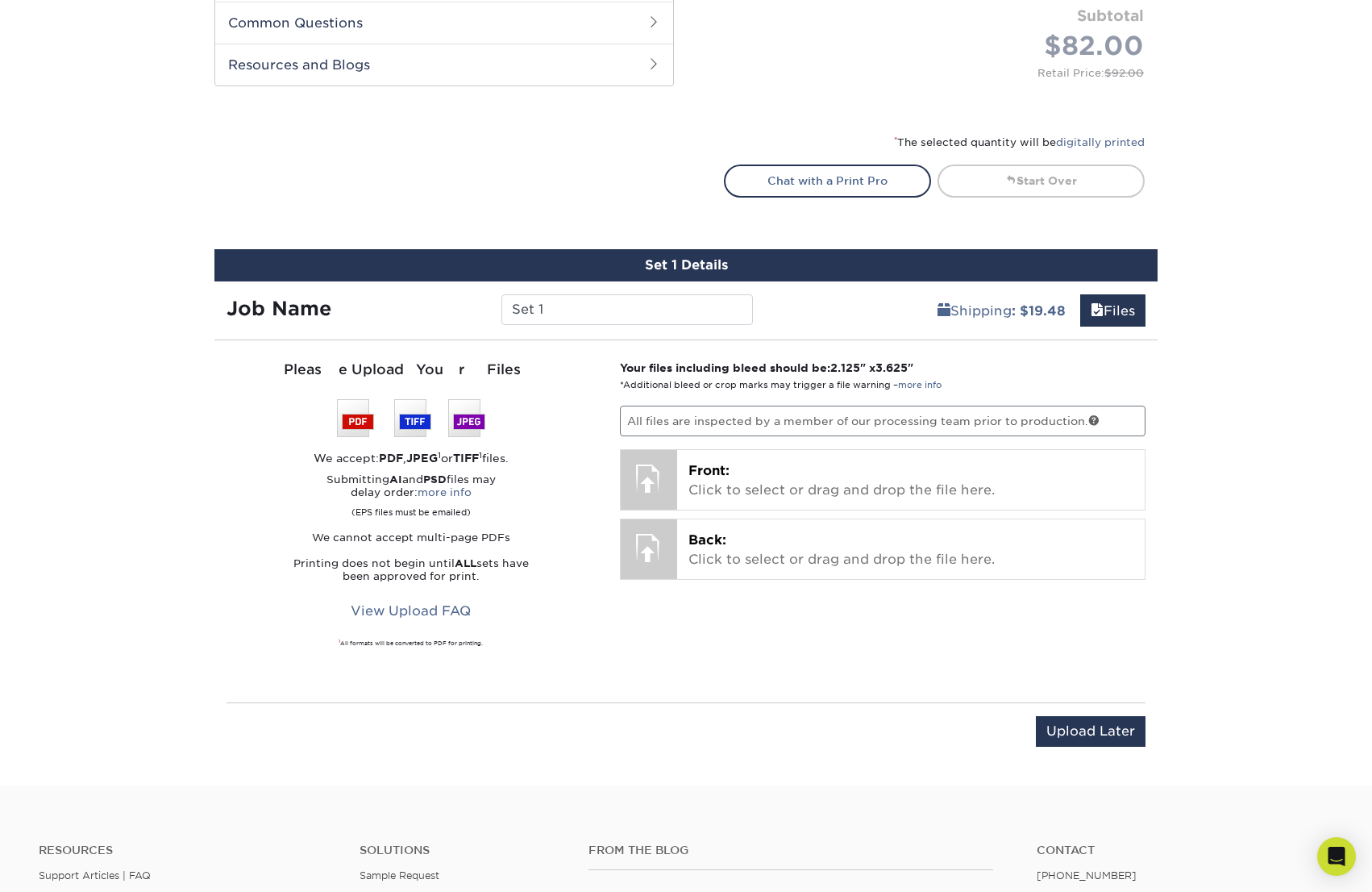
scroll to position [529, 0]
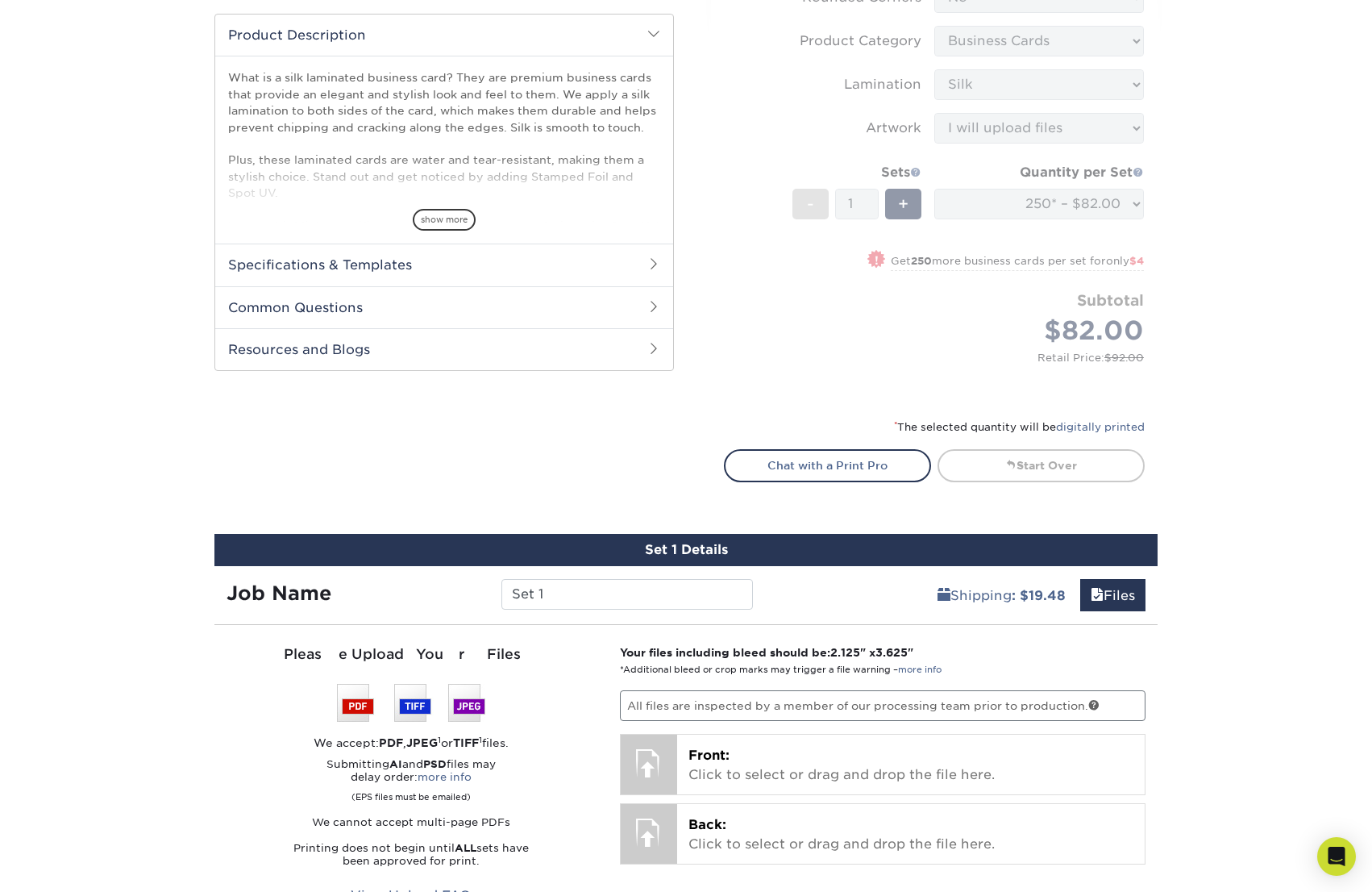
click at [1166, 227] on div "Select your options: Sizes Help Sizes Please Select 1.5" x 3.5" - Mini -" at bounding box center [928, 50] width 484 height 888
